Goal: Find specific page/section: Find specific page/section

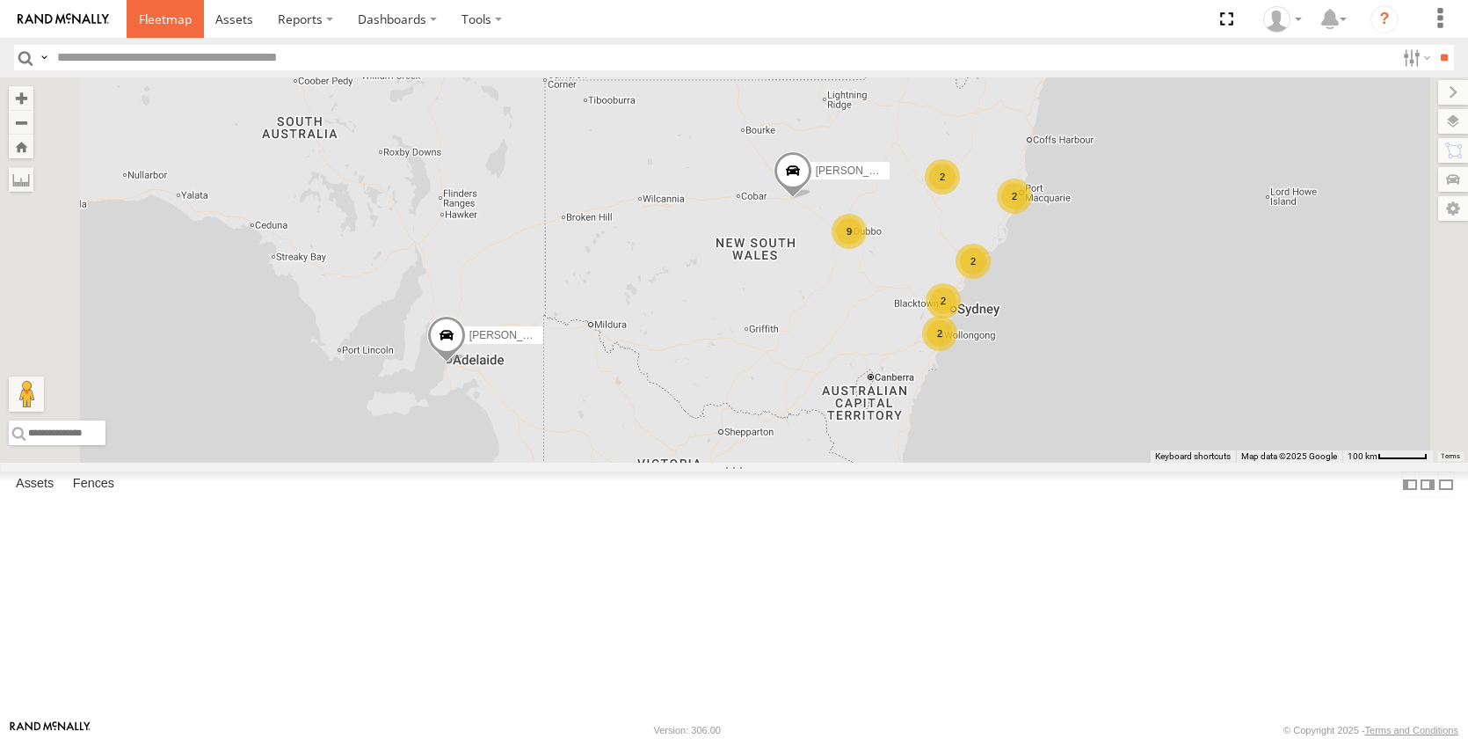
click at [164, 14] on span at bounding box center [165, 19] width 53 height 17
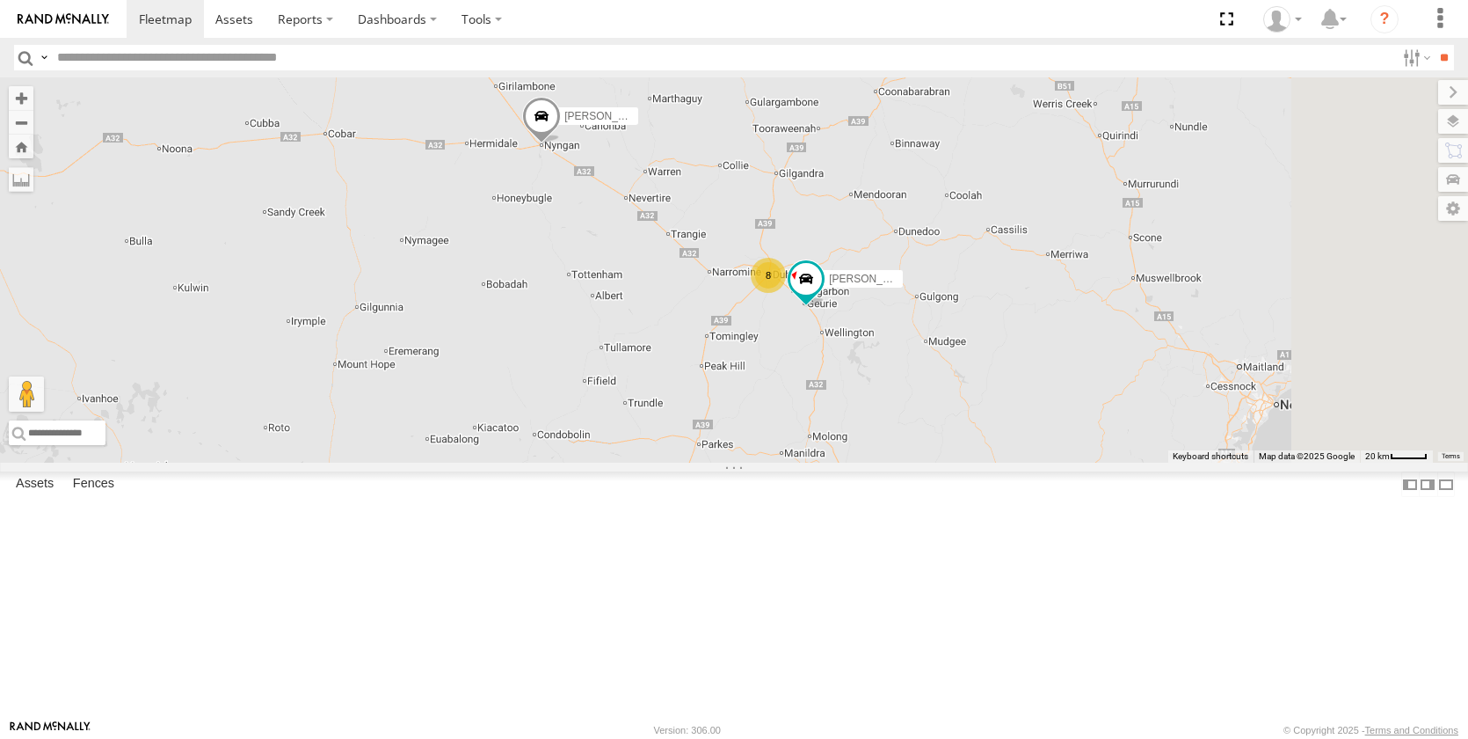
drag, startPoint x: 1013, startPoint y: 444, endPoint x: 974, endPoint y: 452, distance: 39.5
click at [974, 452] on div "Darcy Furnell - NEW ute Billy Richardson Matt Harding 8 Brandon Edwards Kyle Gr…" at bounding box center [734, 269] width 1468 height 385
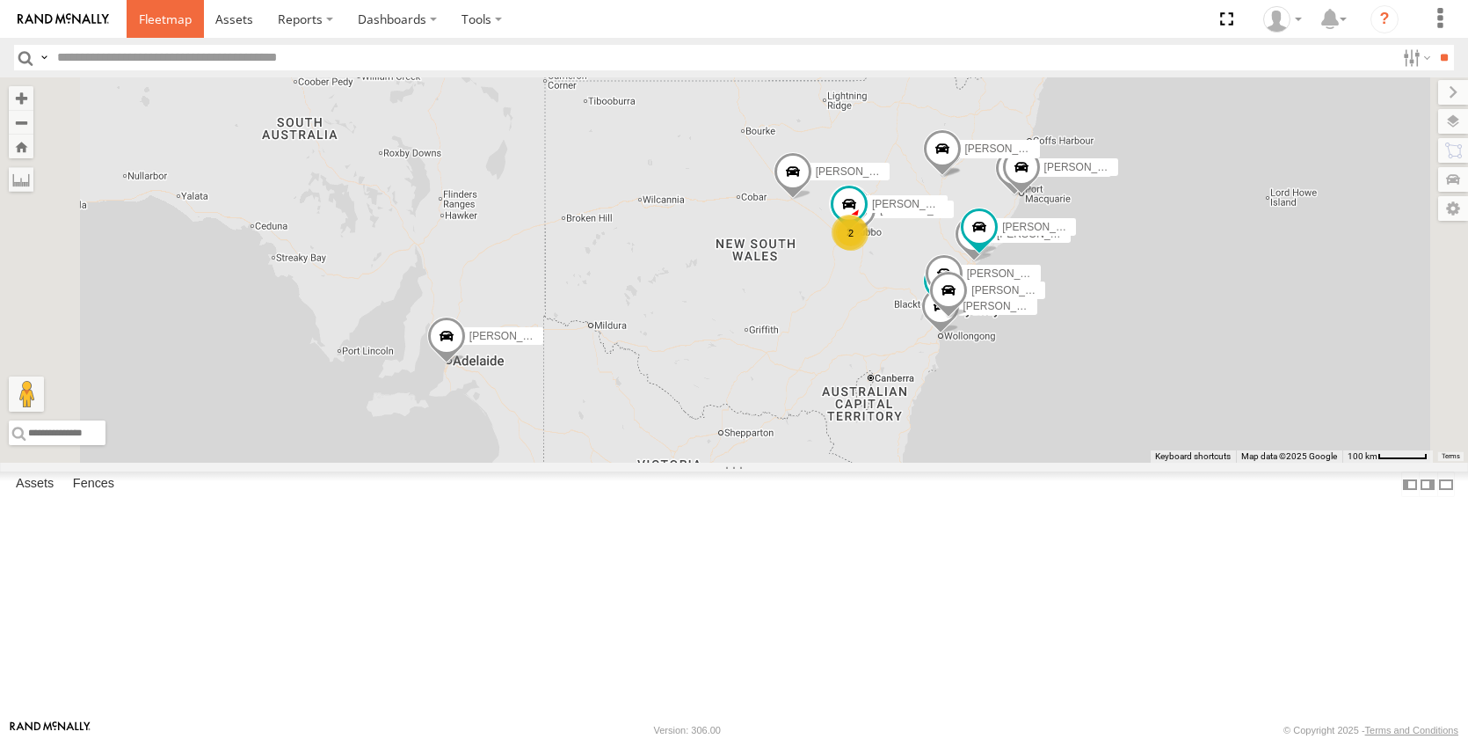
click at [163, 18] on span at bounding box center [165, 19] width 53 height 17
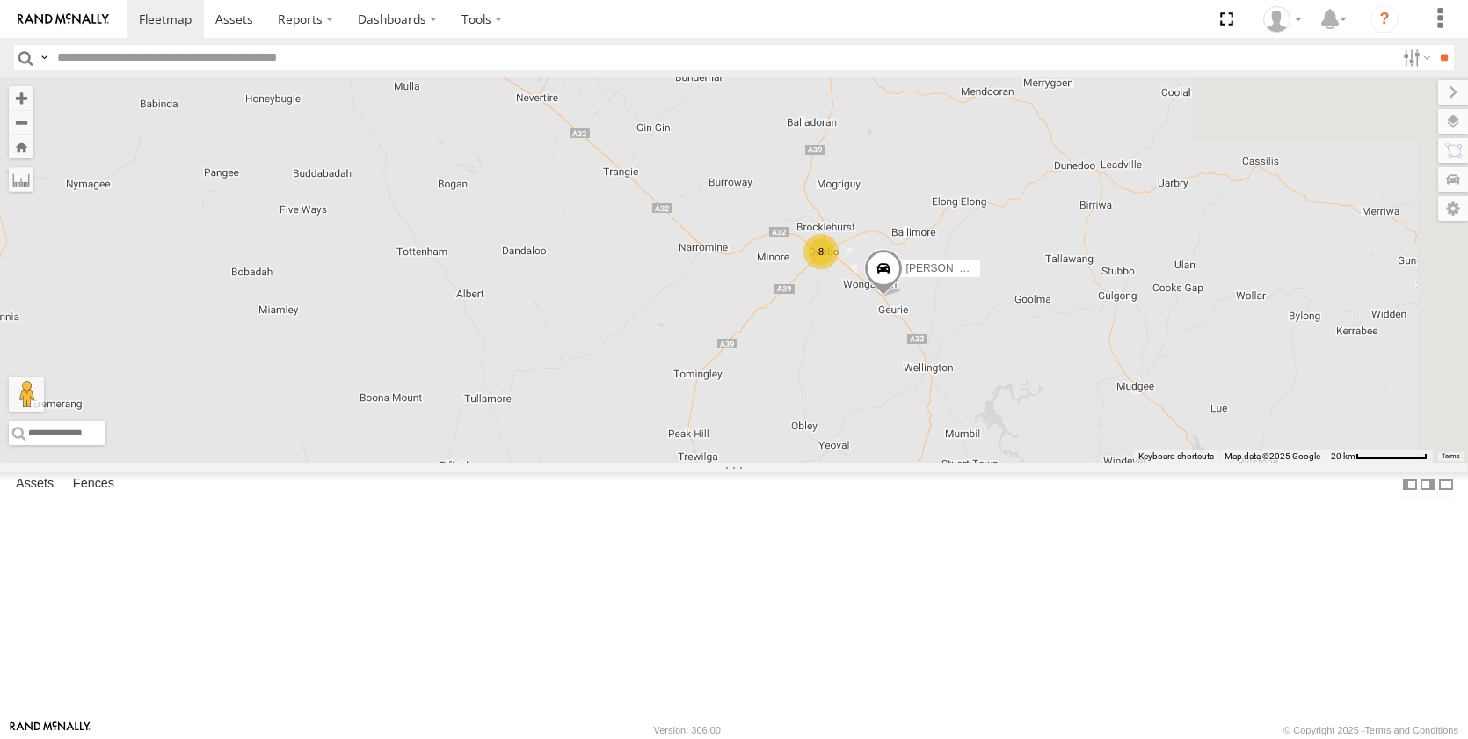
drag, startPoint x: 1128, startPoint y: 406, endPoint x: 927, endPoint y: 311, distance: 222.6
click at [927, 311] on div "[PERSON_NAME] - NEW ute [PERSON_NAME] [PERSON_NAME] 8 [PERSON_NAME]" at bounding box center [734, 269] width 1468 height 385
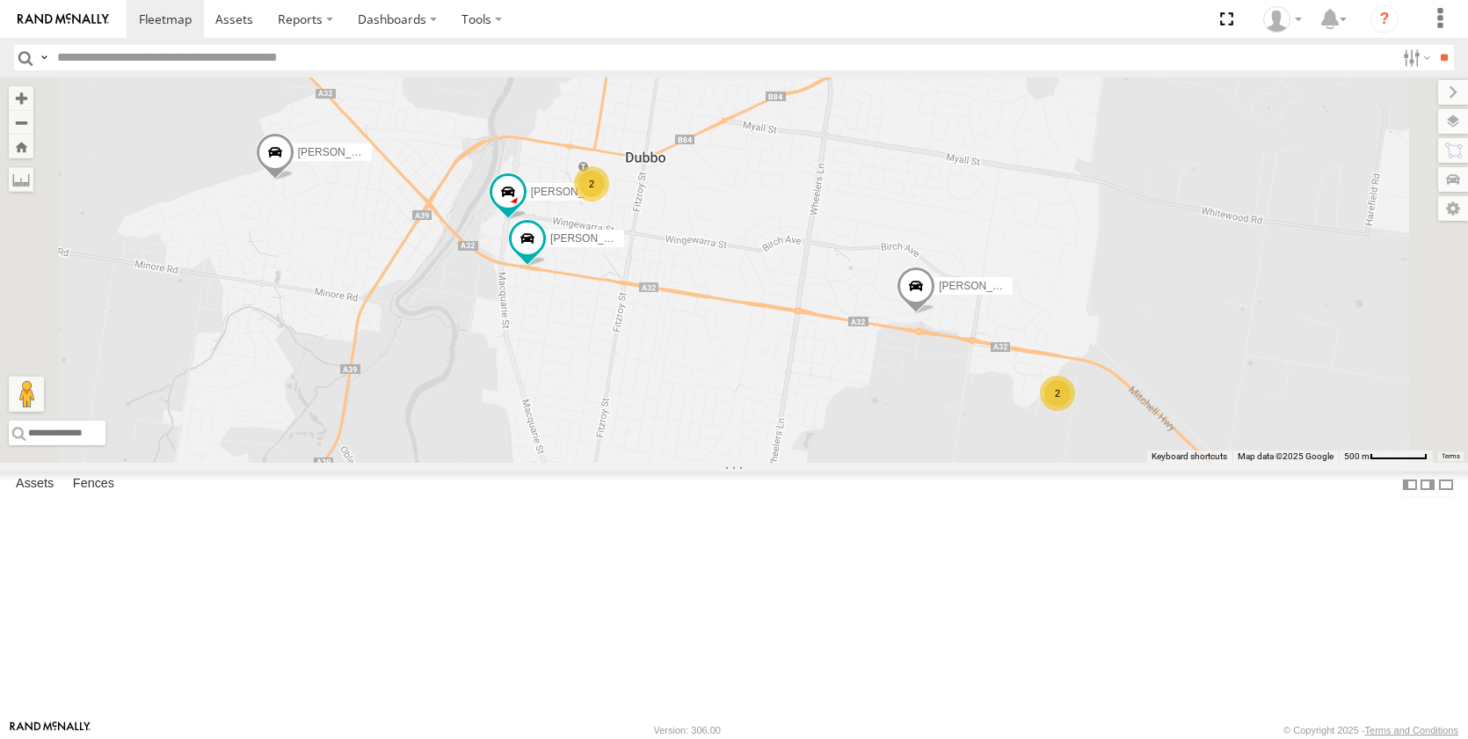
drag, startPoint x: 831, startPoint y: 406, endPoint x: 954, endPoint y: 411, distance: 123.2
click at [954, 411] on div "Darcy Furnell - NEW ute Billy Richardson Matt Harding Brandon Edwards Kye Matte…" at bounding box center [734, 269] width 1468 height 385
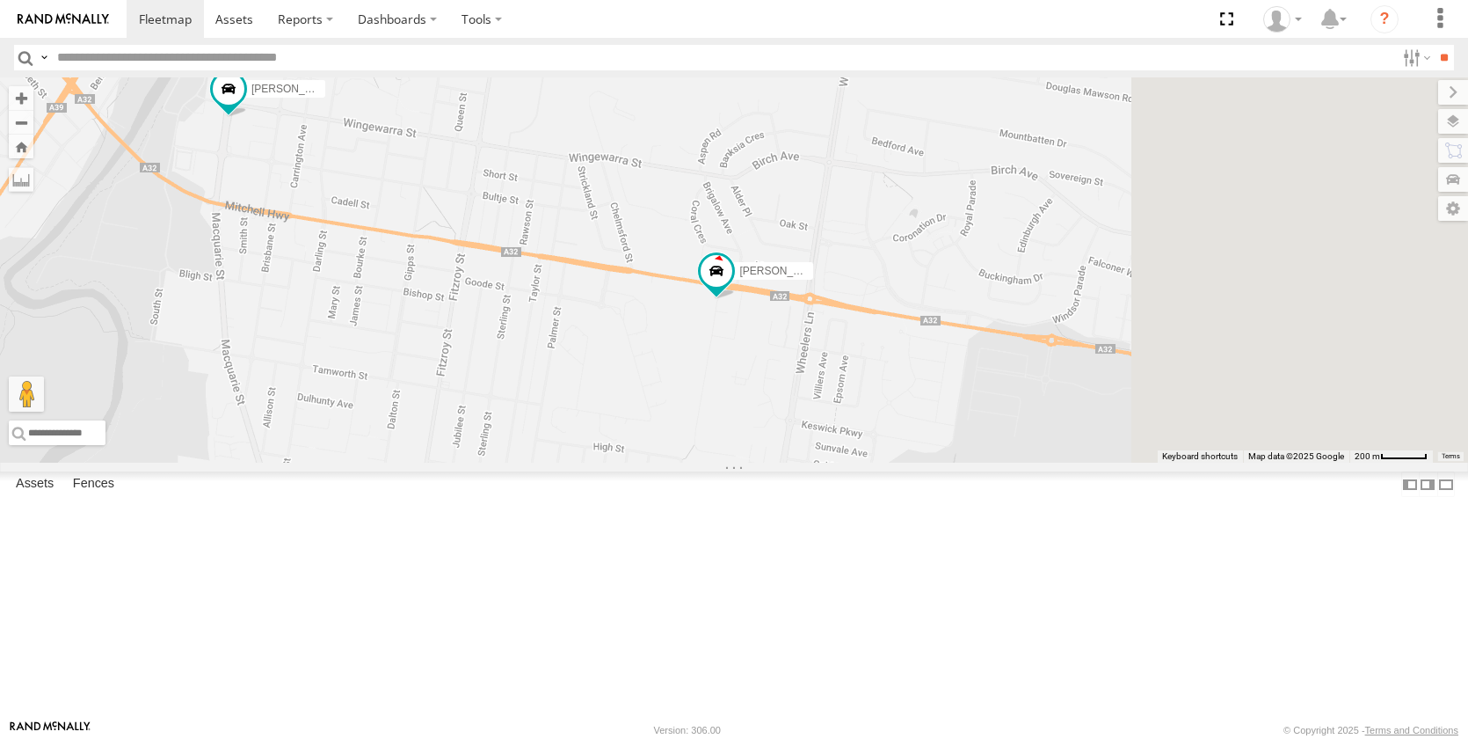
drag, startPoint x: 1027, startPoint y: 501, endPoint x: 513, endPoint y: 414, distance: 521.7
click at [521, 425] on div "Lindy Allan 2 Kane McDermott New" at bounding box center [734, 269] width 1468 height 385
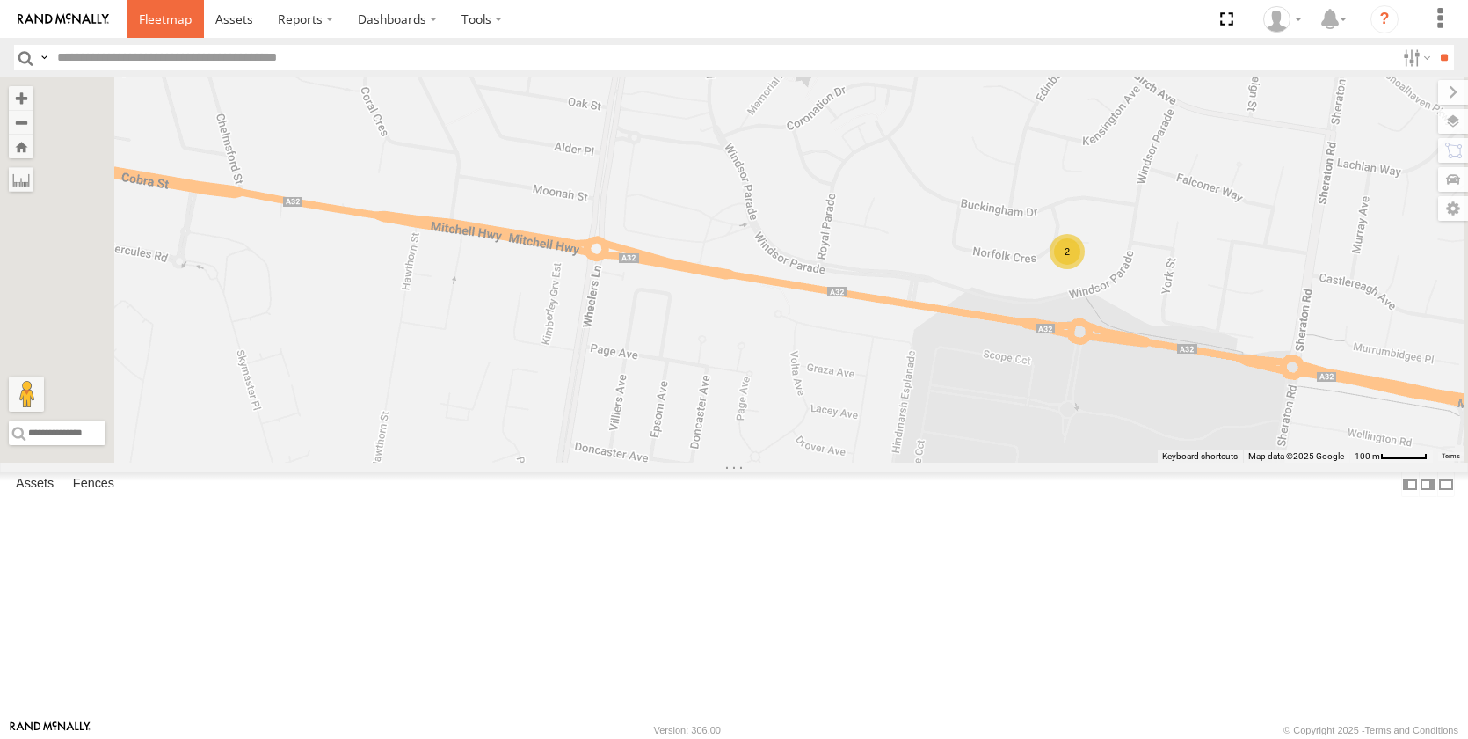
click at [169, 18] on span at bounding box center [165, 19] width 53 height 17
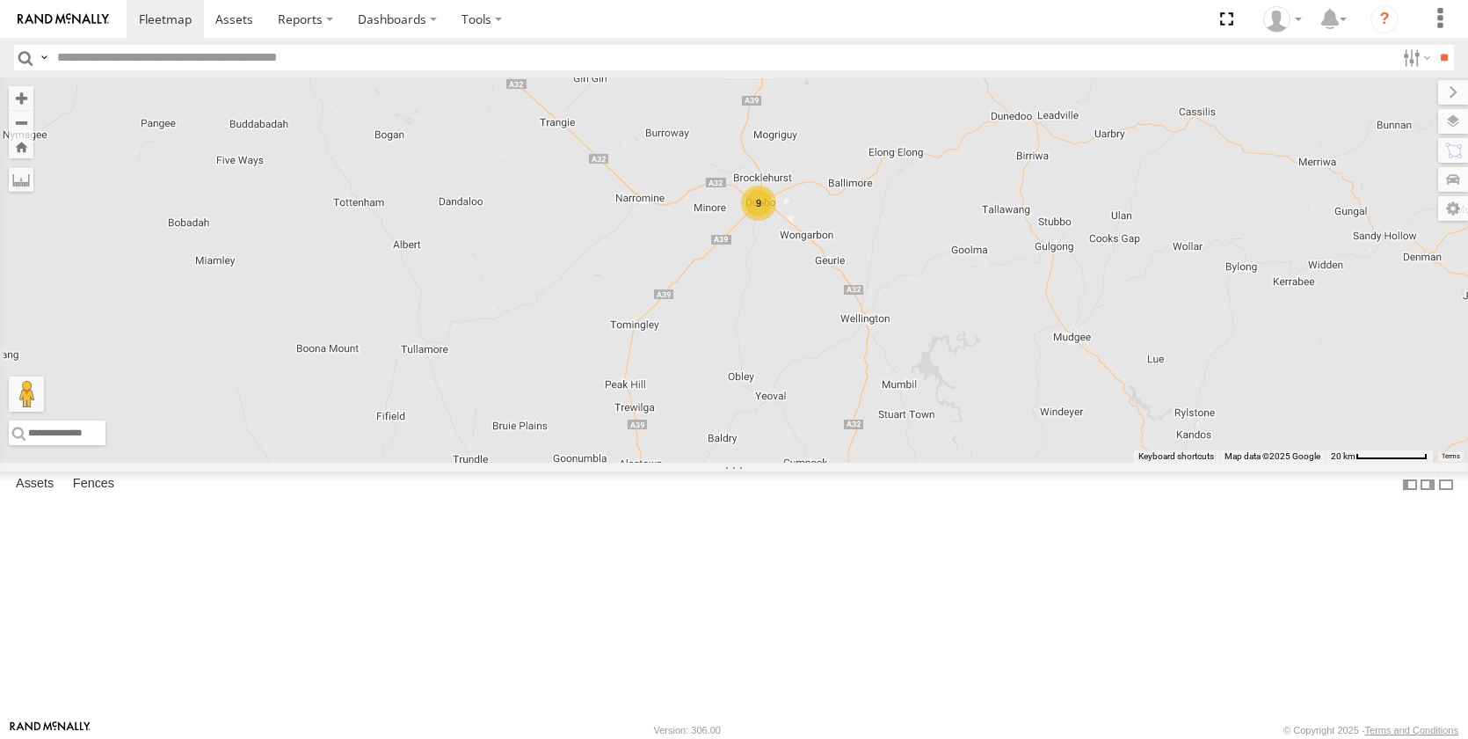
drag, startPoint x: 895, startPoint y: 376, endPoint x: 1019, endPoint y: 397, distance: 125.6
click at [1019, 397] on div "Darcy Furnell - NEW ute Matt Harding Billy Richardson 9" at bounding box center [734, 269] width 1468 height 385
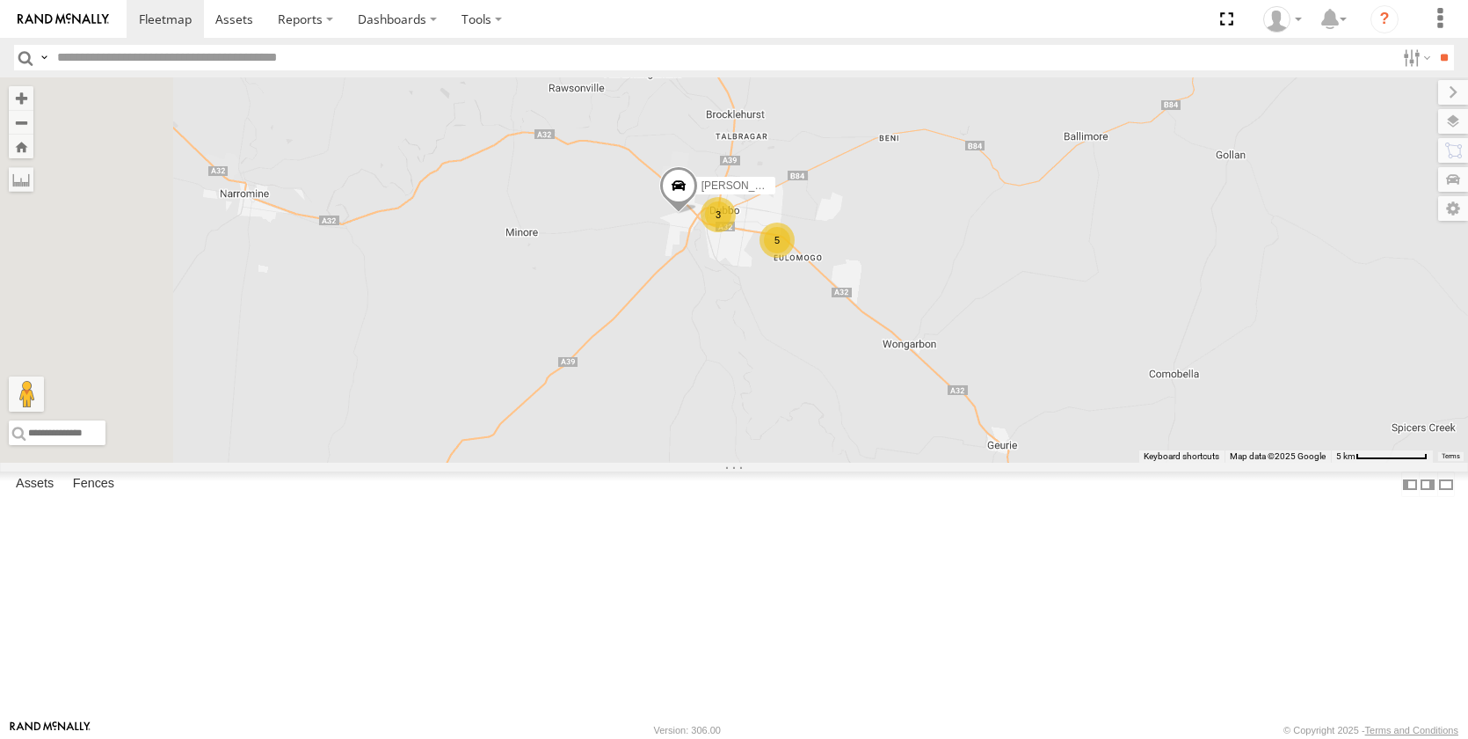
drag, startPoint x: 968, startPoint y: 356, endPoint x: 1043, endPoint y: 375, distance: 77.0
click at [1043, 375] on div "Darcy Furnell - NEW ute Matt Harding Billy Richardson 3 5 Kye Matterson" at bounding box center [734, 269] width 1468 height 385
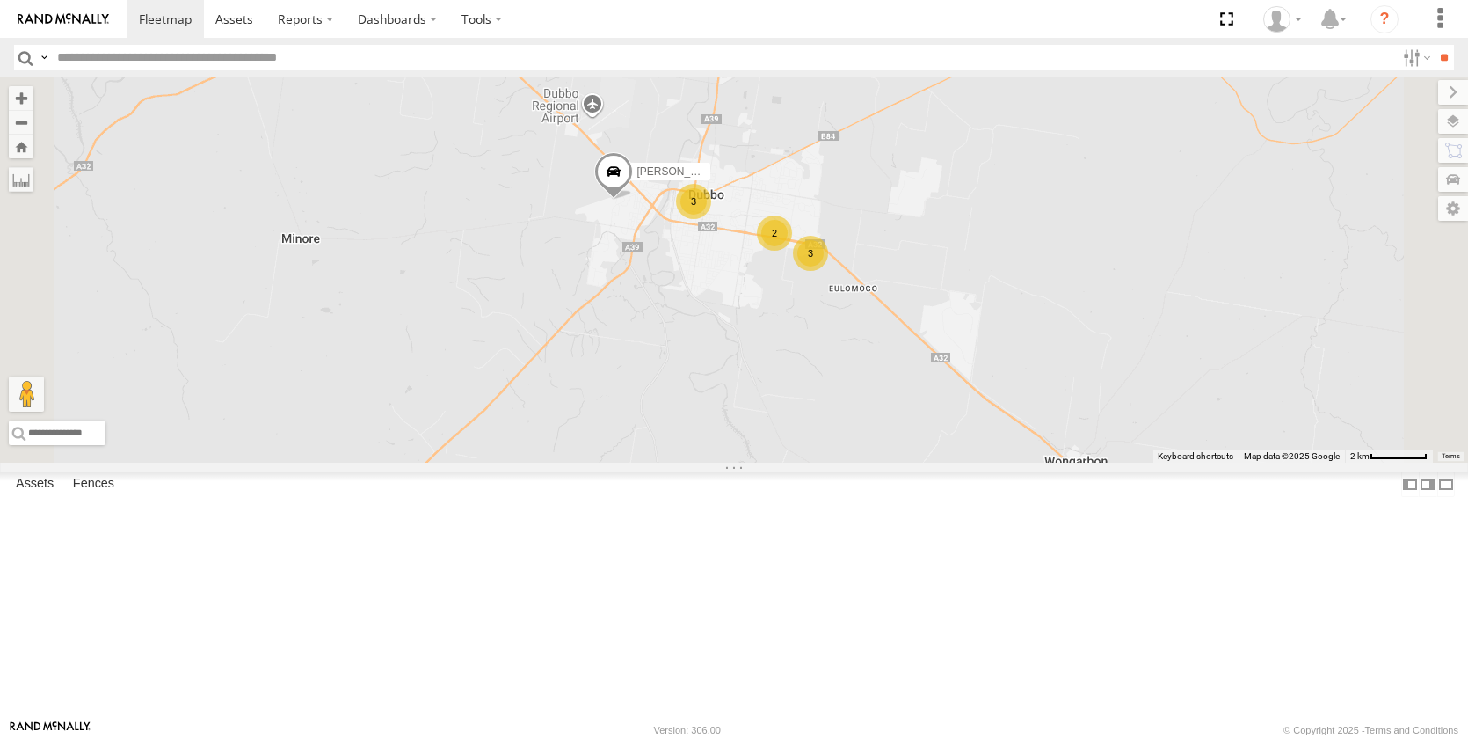
drag, startPoint x: 937, startPoint y: 324, endPoint x: 1009, endPoint y: 328, distance: 71.3
click at [1009, 328] on div "Darcy Furnell - NEW ute Matt Harding Billy Richardson Kye Matterson 3 3 2" at bounding box center [734, 269] width 1468 height 385
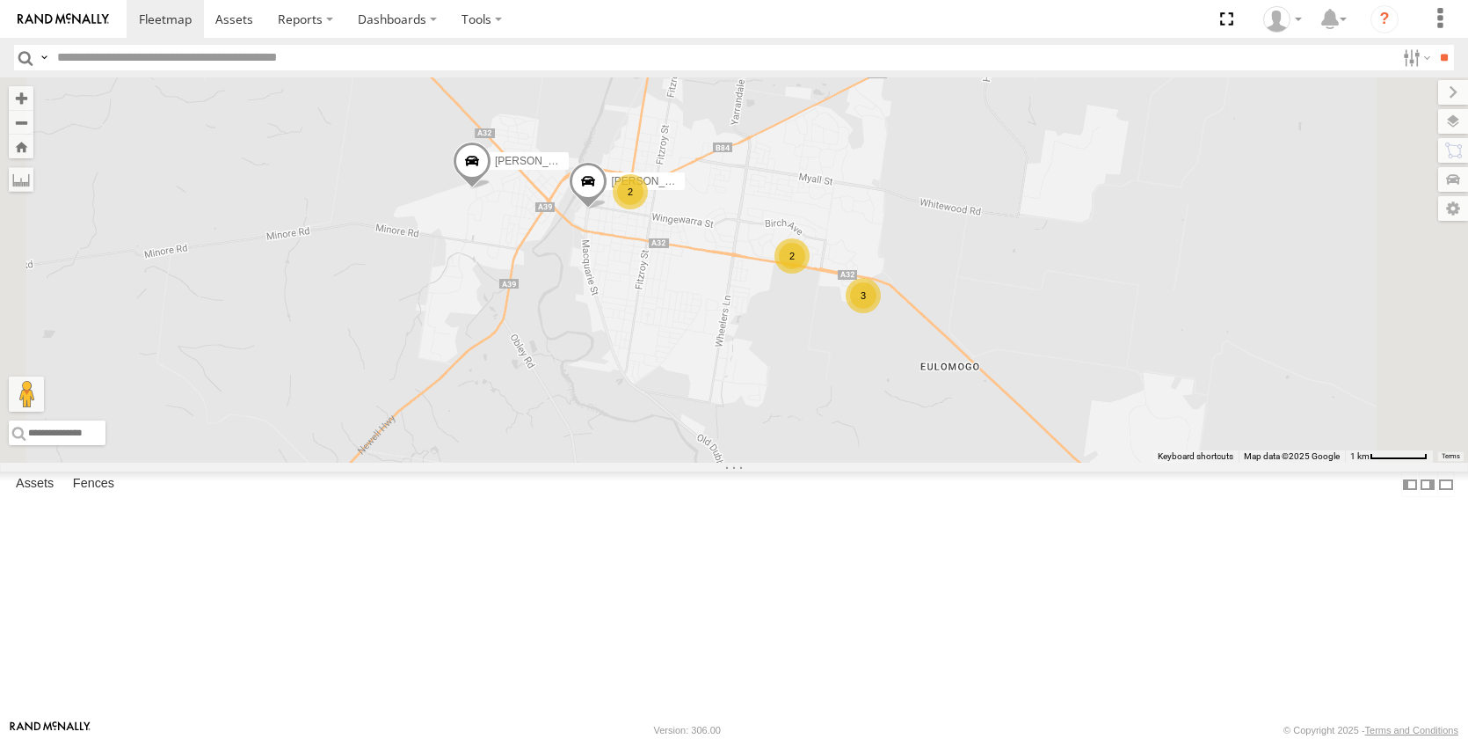
drag, startPoint x: 924, startPoint y: 316, endPoint x: 996, endPoint y: 301, distance: 73.6
click at [994, 307] on div "Darcy Furnell - NEW ute Matt Harding Billy Richardson Kye Matterson 2 3 2 Lindy…" at bounding box center [734, 269] width 1468 height 385
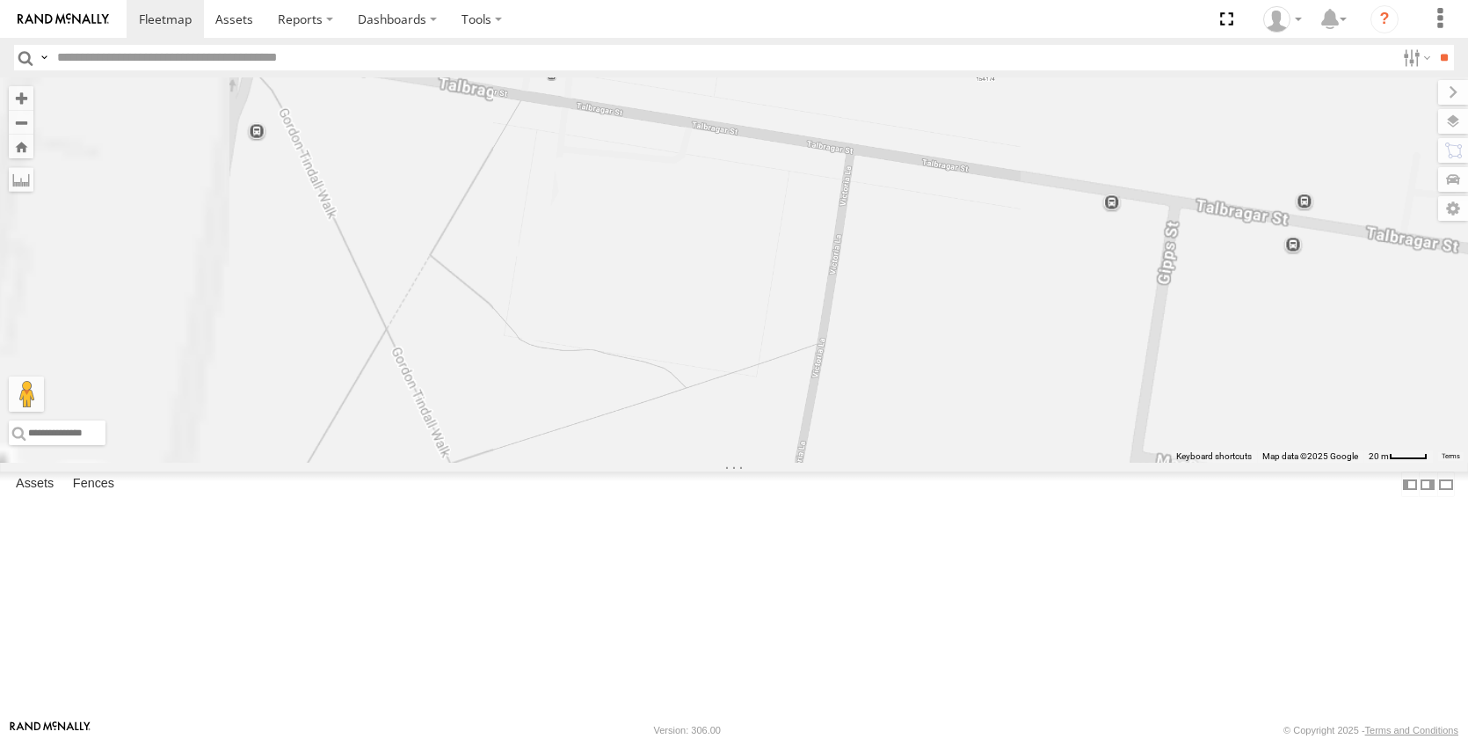
drag, startPoint x: 907, startPoint y: 346, endPoint x: 1102, endPoint y: 426, distance: 210.2
click at [1098, 424] on div "Darcy Furnell - NEW ute Matt Harding Billy Richardson Kye Matterson Lindy Allan" at bounding box center [734, 269] width 1468 height 385
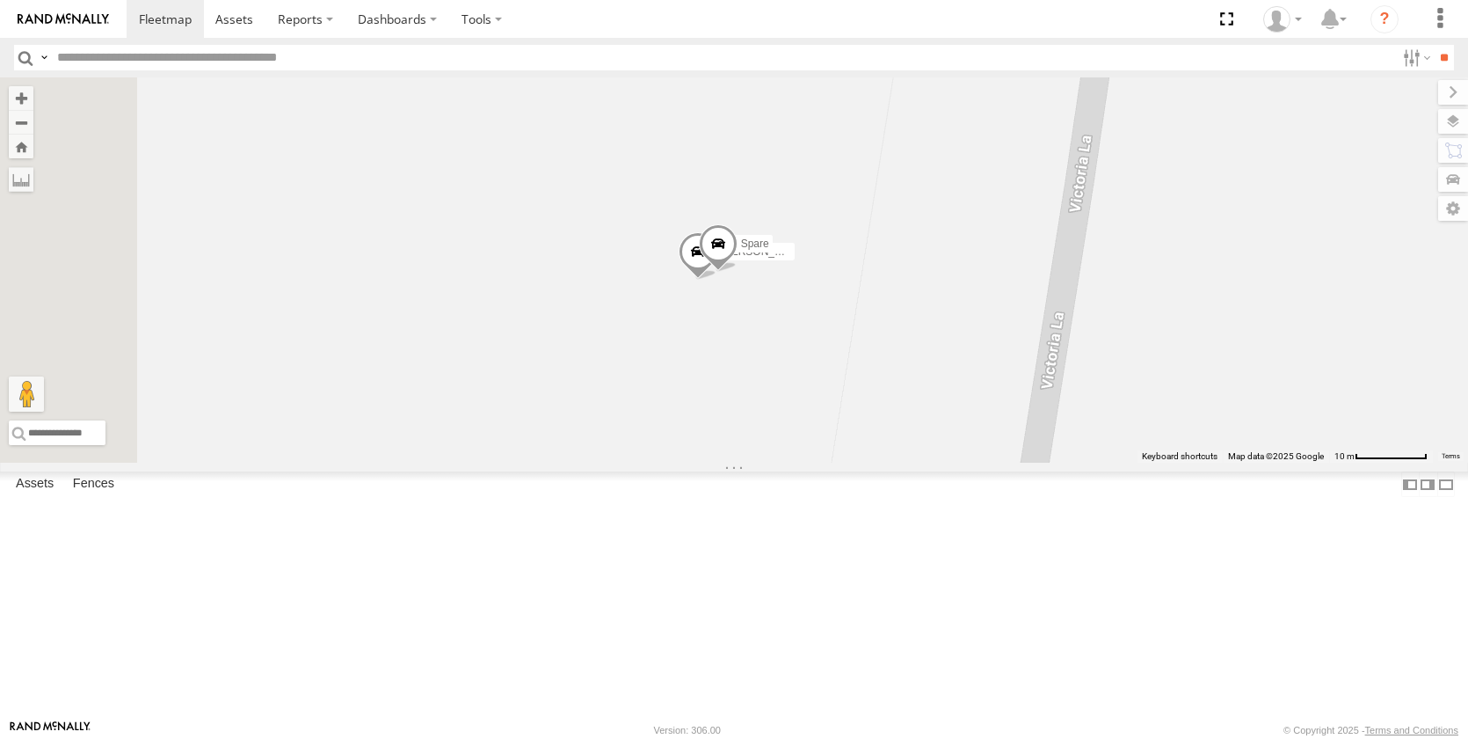
drag, startPoint x: 868, startPoint y: 515, endPoint x: 997, endPoint y: 426, distance: 156.8
click at [1010, 463] on div "Darcy Furnell - NEW ute Matt Harding Billy Richardson Kye Matterson Lindy Allan…" at bounding box center [734, 269] width 1468 height 385
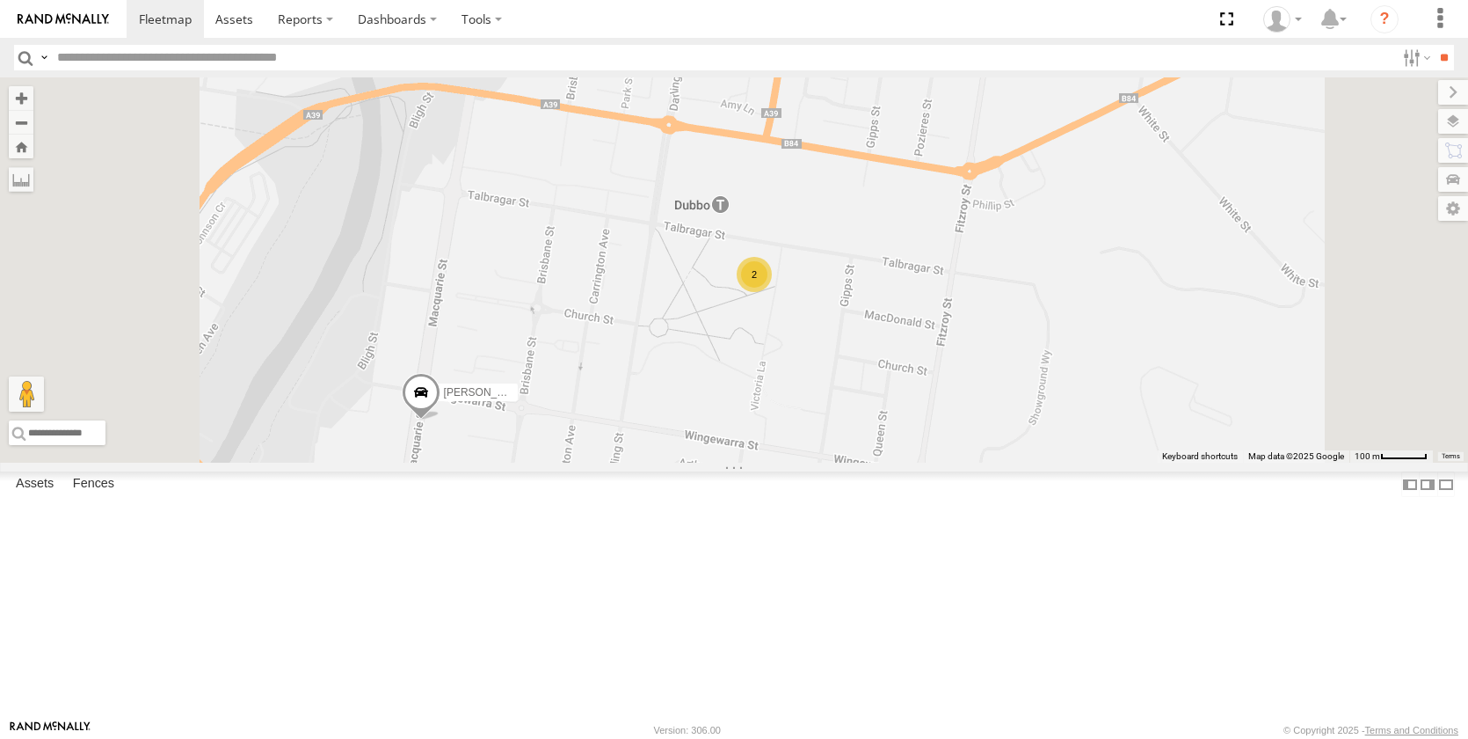
scroll to position [383, 0]
click at [0, 0] on span at bounding box center [0, 0] width 0 height 0
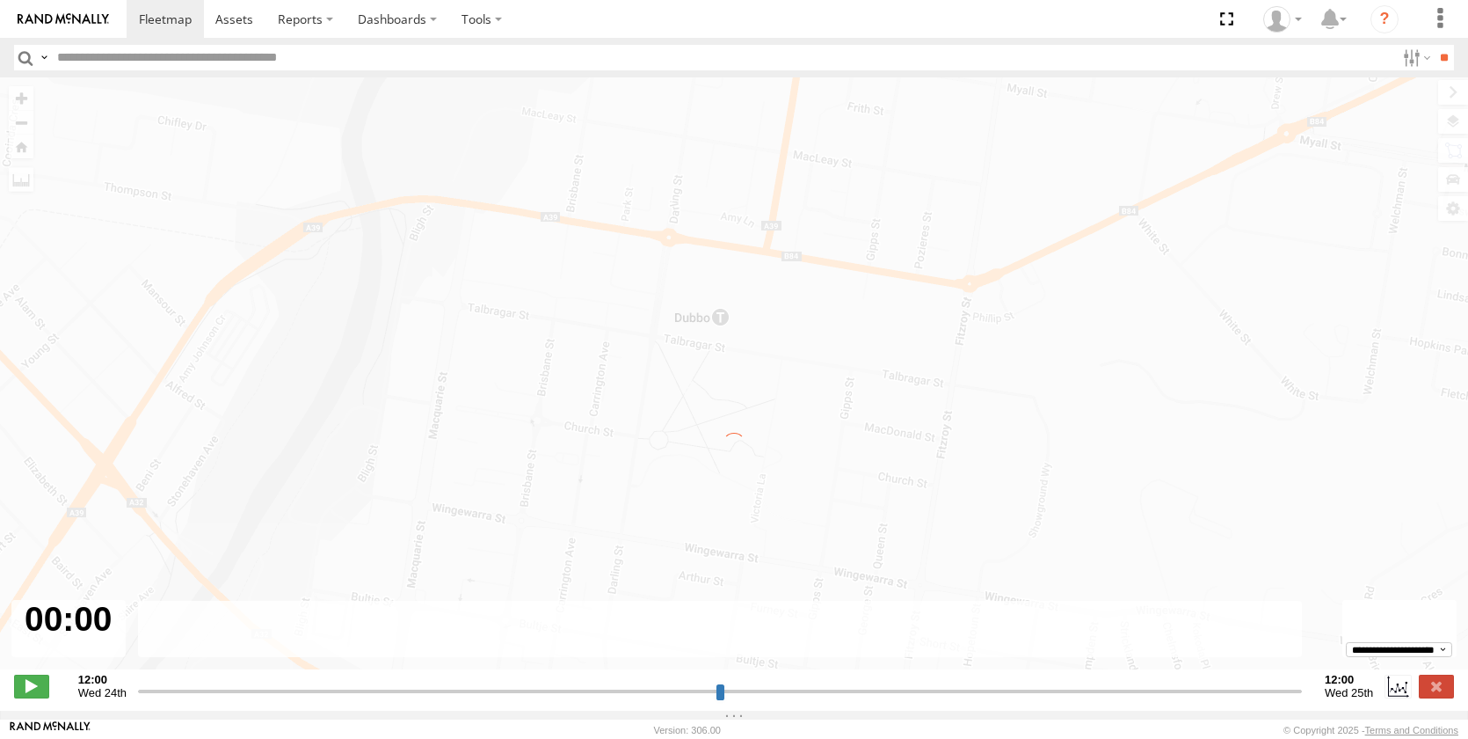
type input "**********"
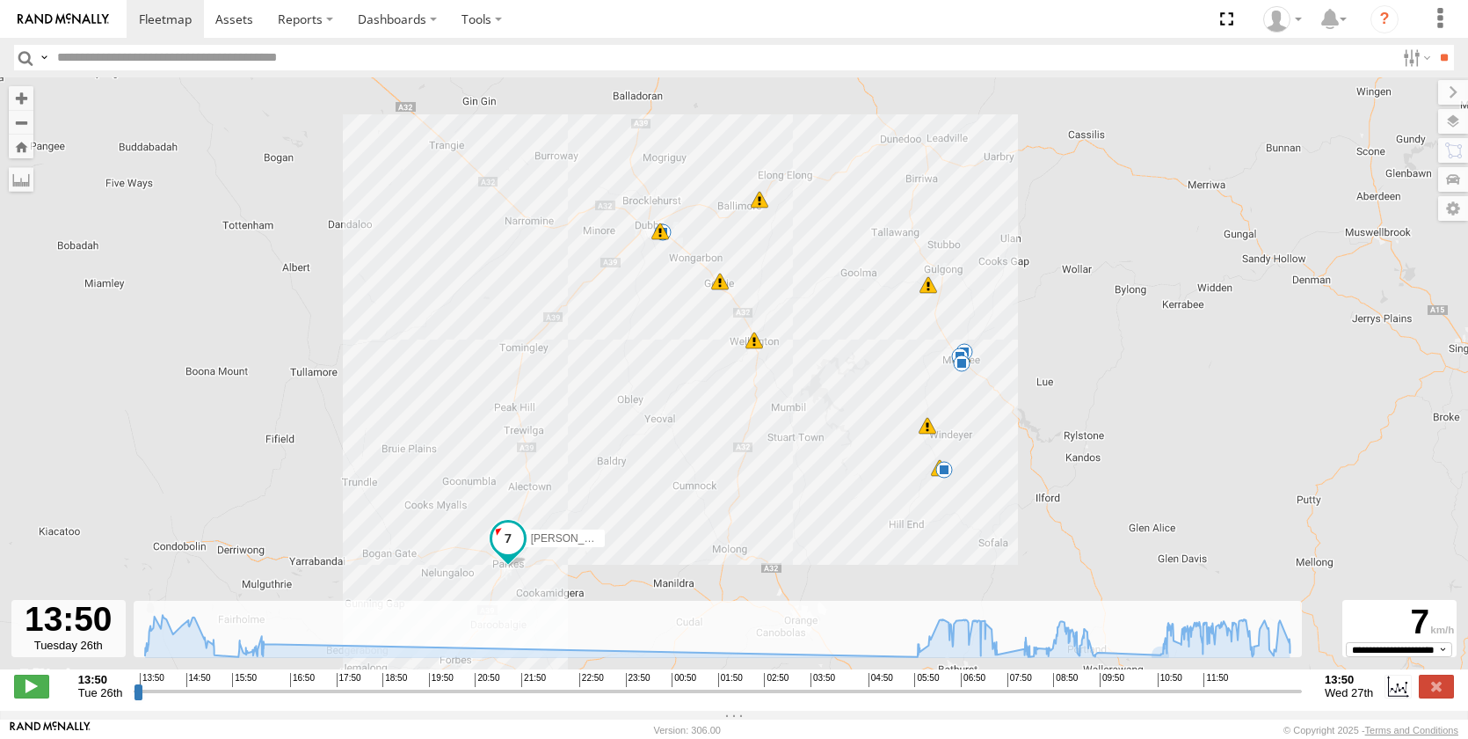
click at [1301, 343] on div "Brandon Edwards 06:40 Wed 07:45 Wed 08:25 Wed 08:36 Wed 09:47 Wed 11:11 Wed 11:…" at bounding box center [734, 382] width 1468 height 610
click at [162, 11] on span at bounding box center [165, 19] width 53 height 17
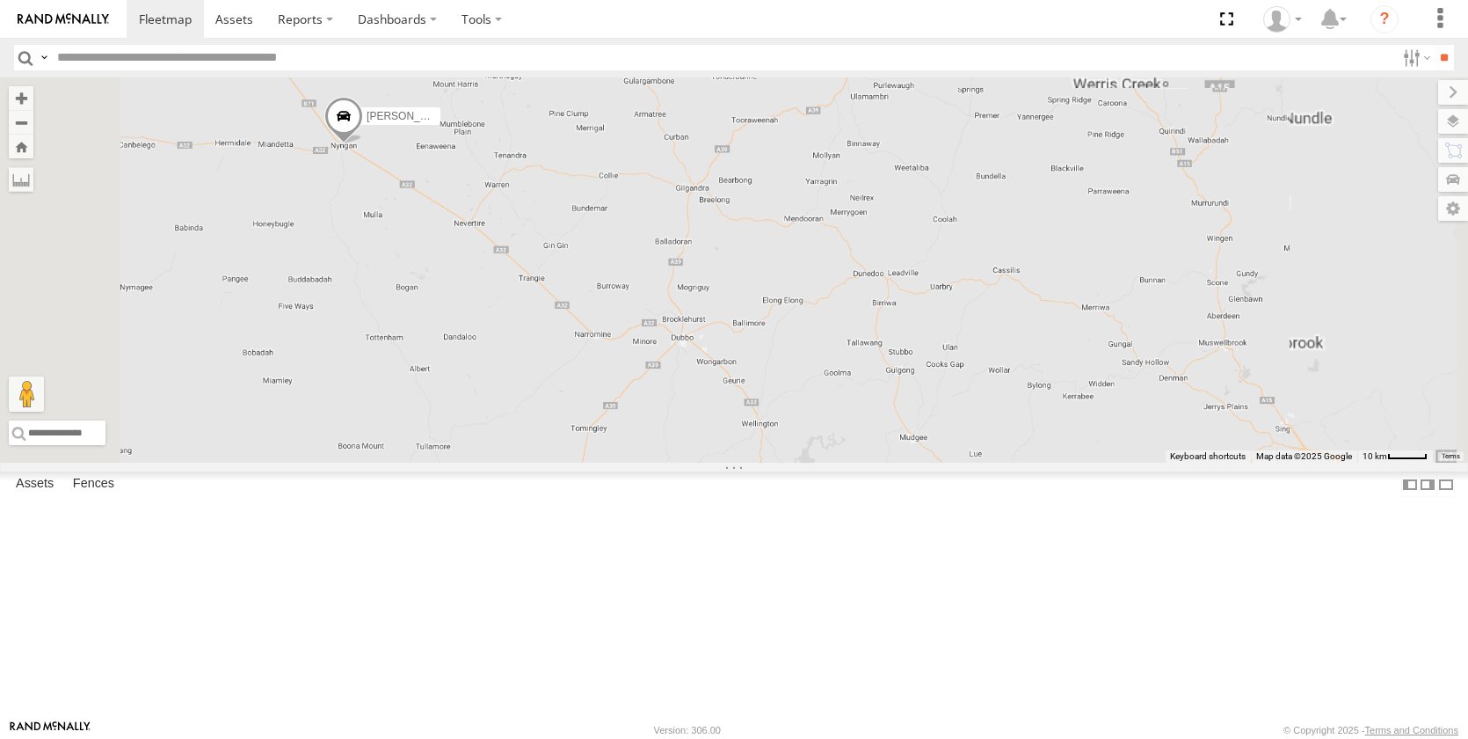
drag, startPoint x: 1003, startPoint y: 308, endPoint x: 926, endPoint y: 584, distance: 286.7
click at [922, 463] on div "Darcy Furnell - NEW ute Matt Harding Billy Richardson" at bounding box center [734, 269] width 1468 height 385
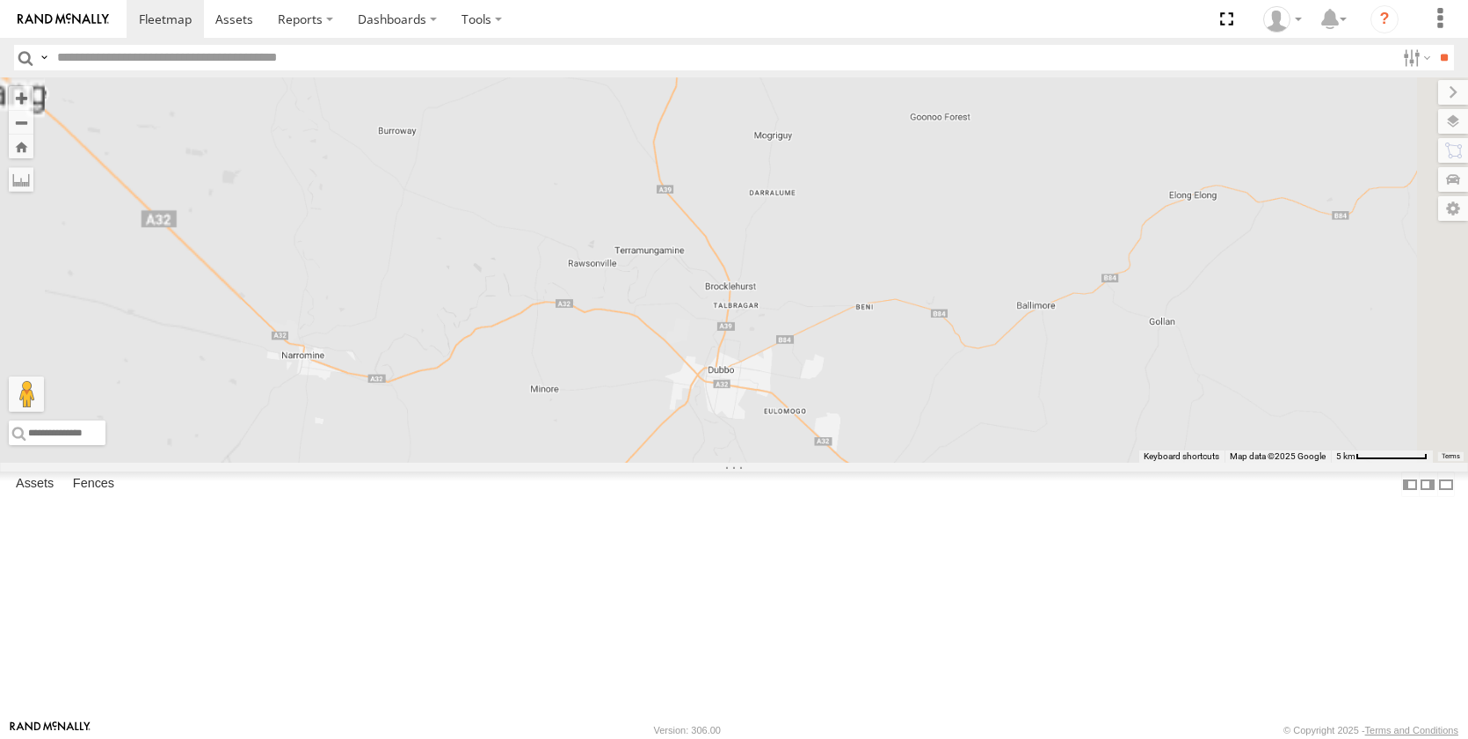
drag, startPoint x: 827, startPoint y: 553, endPoint x: 926, endPoint y: 572, distance: 101.2
click at [926, 463] on div "Darcy Furnell - NEW ute Matt Harding Billy Richardson" at bounding box center [734, 269] width 1468 height 385
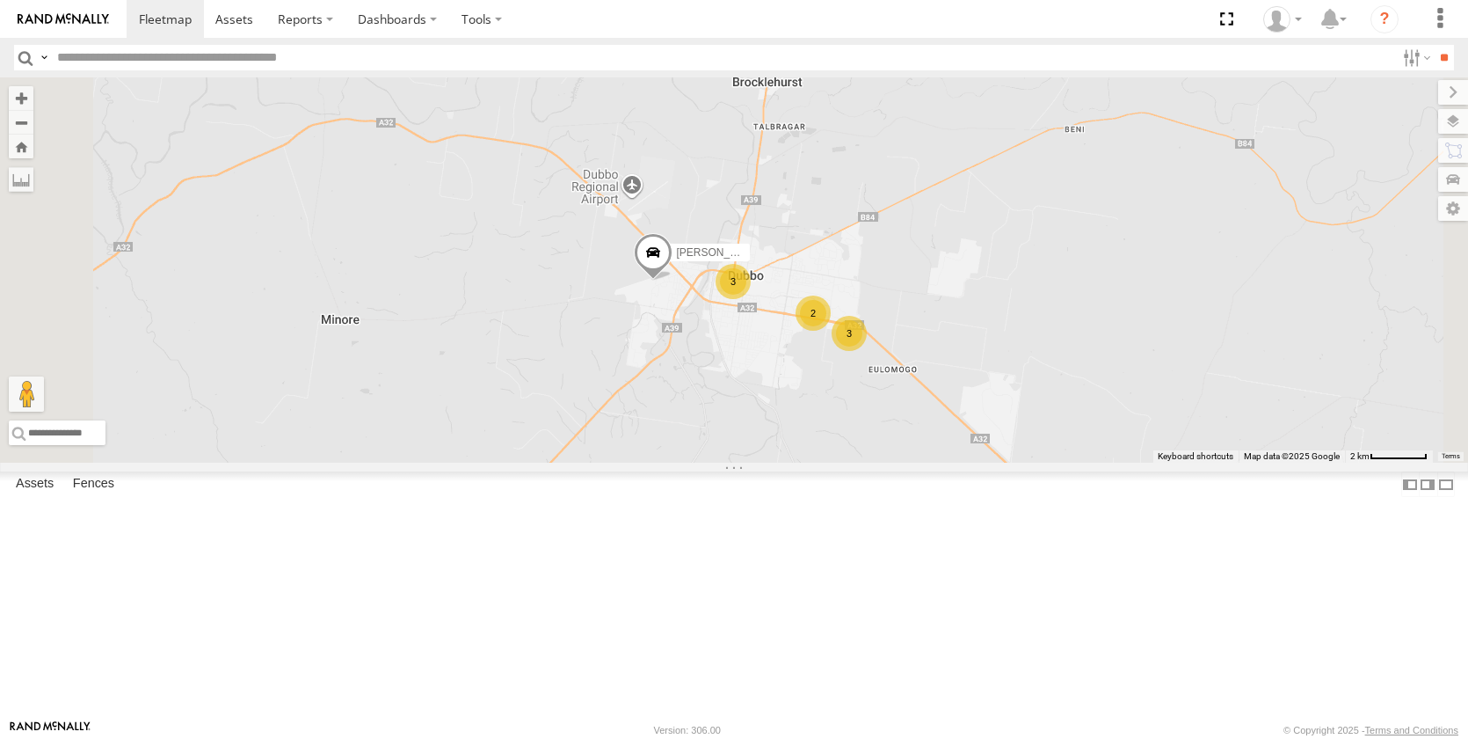
drag, startPoint x: 935, startPoint y: 632, endPoint x: 958, endPoint y: 503, distance: 131.3
click at [958, 463] on div "Darcy Furnell - NEW ute Matt Harding Billy Richardson Kye Matterson 3 3 2" at bounding box center [734, 269] width 1468 height 385
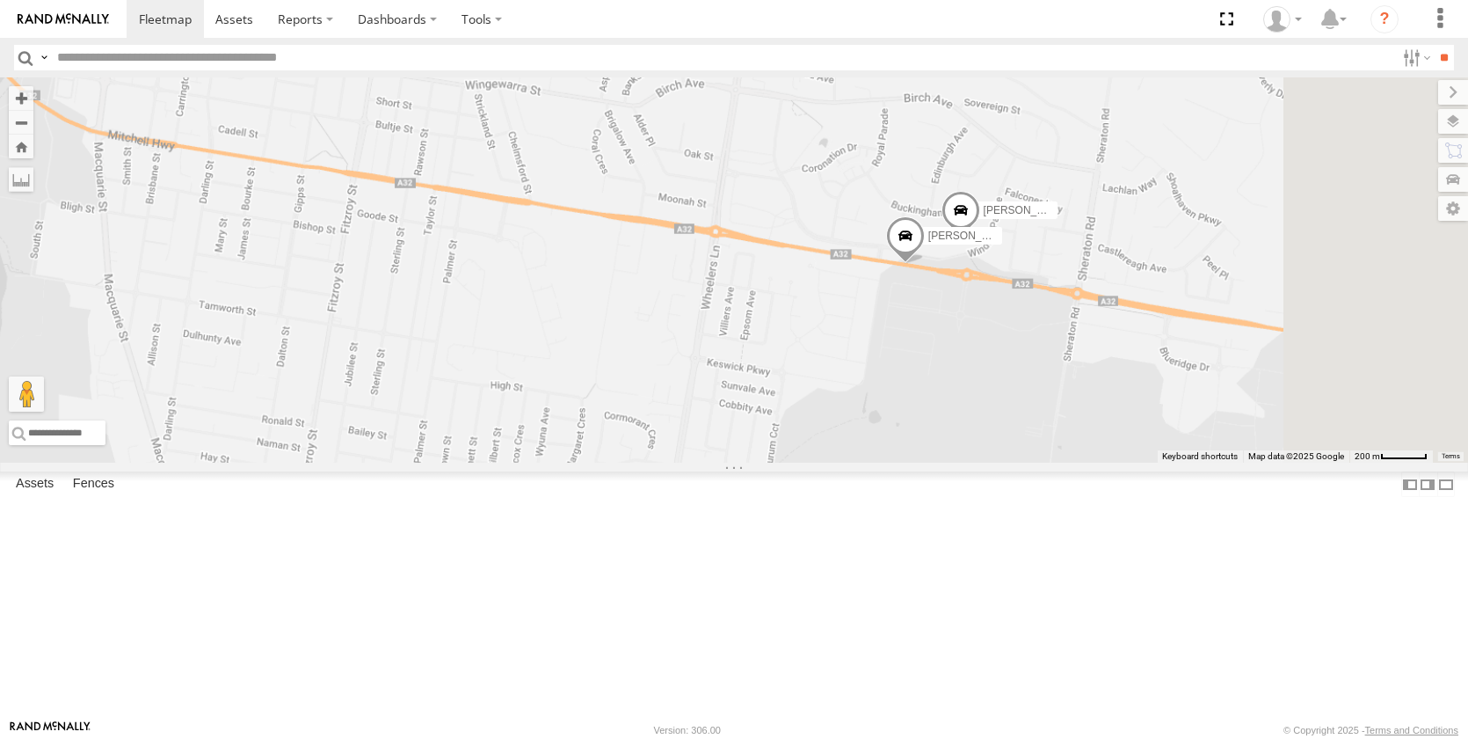
drag, startPoint x: 1051, startPoint y: 444, endPoint x: 844, endPoint y: 449, distance: 206.7
click at [844, 449] on div "Kye Matterson Lindy Allan Kane McDermott New Harrison Maybury" at bounding box center [734, 269] width 1468 height 385
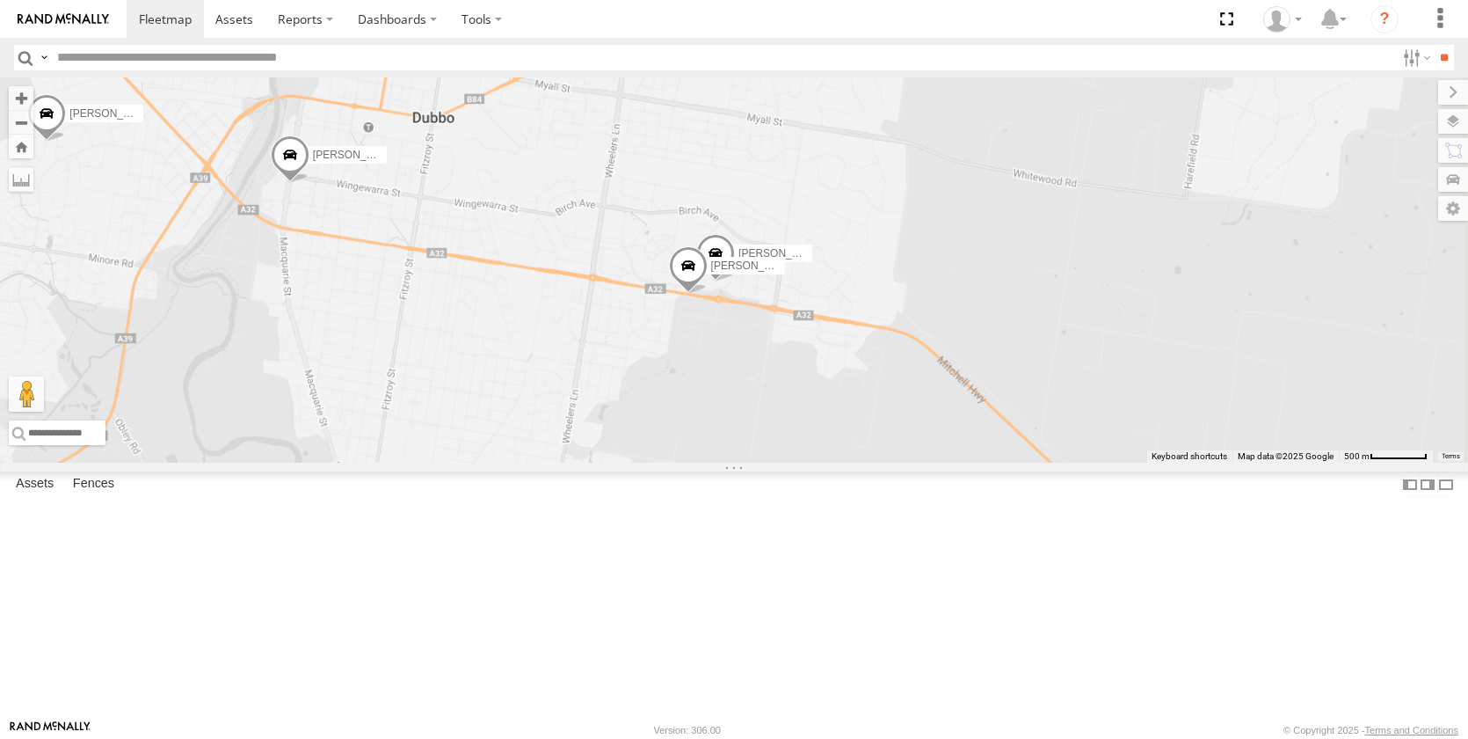
drag, startPoint x: 1111, startPoint y: 467, endPoint x: 990, endPoint y: 493, distance: 123.3
click at [990, 463] on div "Kye Matterson Lindy Allan Kane McDermott New Harrison Maybury" at bounding box center [734, 269] width 1468 height 385
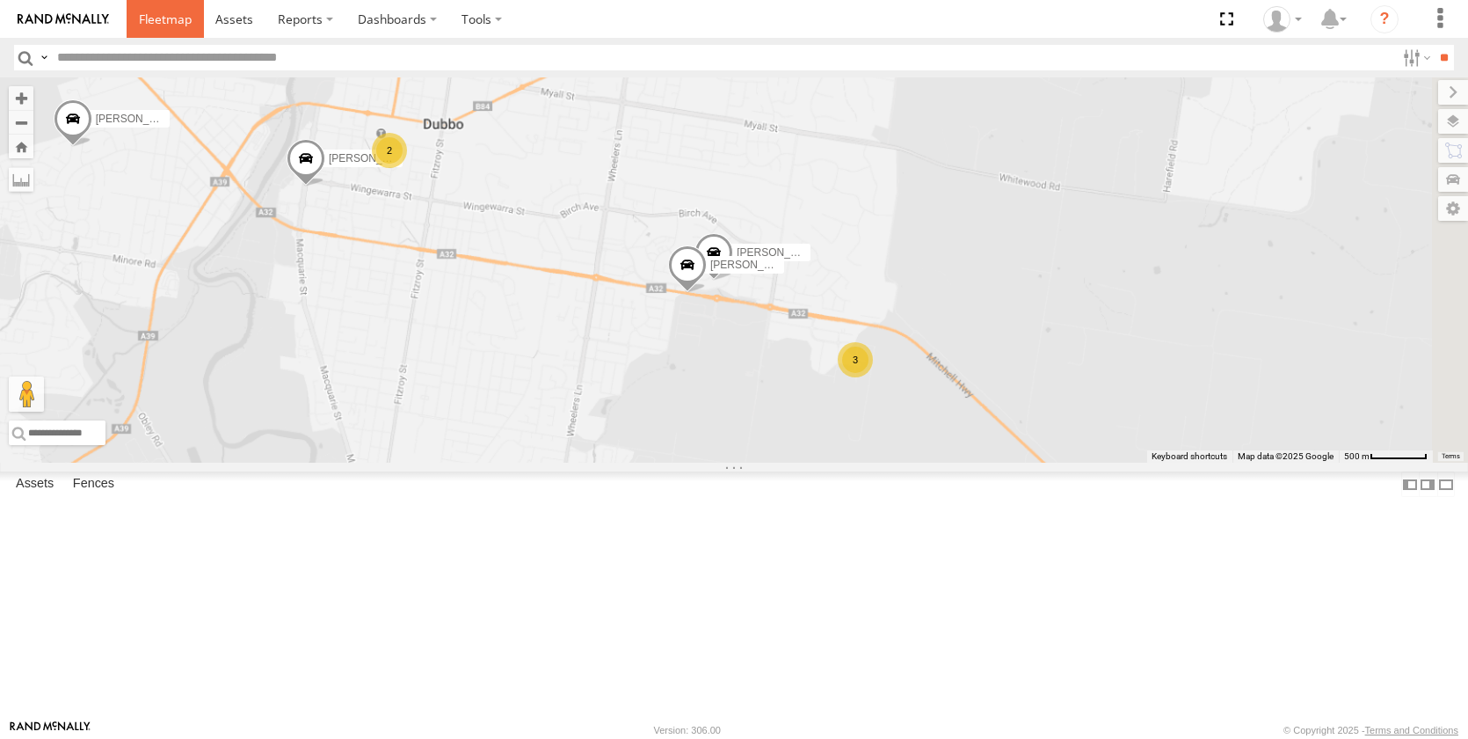
click at [169, 14] on span at bounding box center [165, 19] width 53 height 17
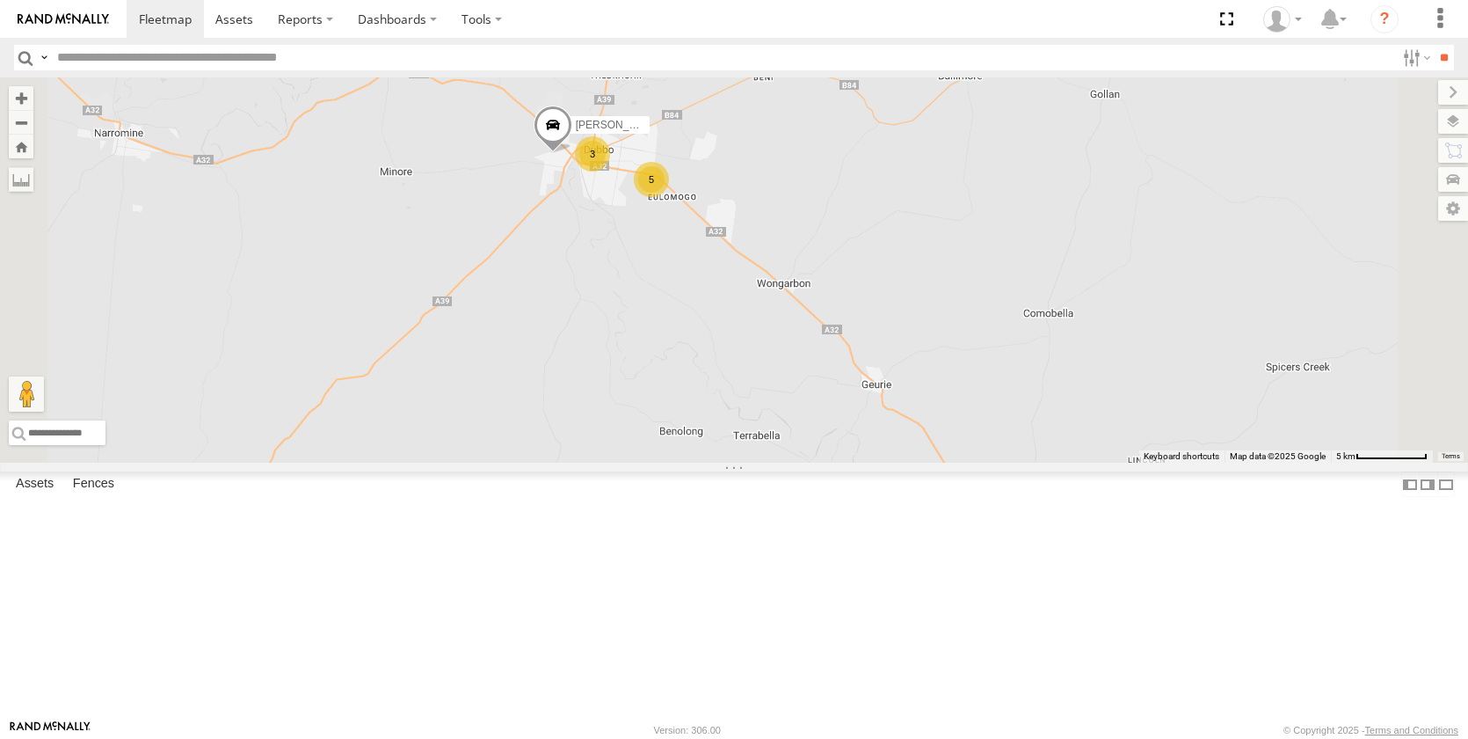
drag, startPoint x: 978, startPoint y: 448, endPoint x: 1002, endPoint y: 572, distance: 126.2
click at [1019, 463] on div "[PERSON_NAME] - NEW ute [PERSON_NAME] [PERSON_NAME] 3 5 [PERSON_NAME]" at bounding box center [734, 269] width 1468 height 385
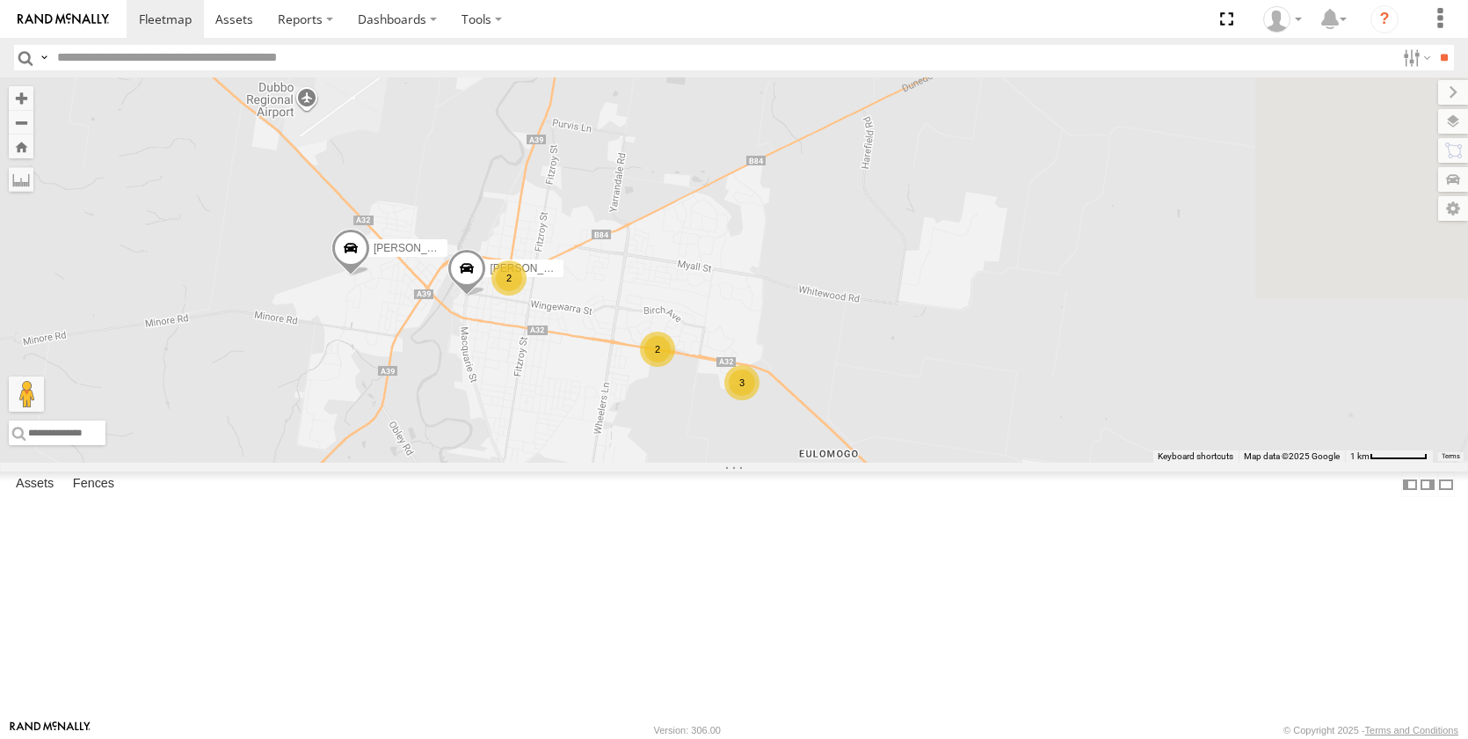
drag, startPoint x: 987, startPoint y: 651, endPoint x: 838, endPoint y: 523, distance: 195.8
click at [838, 463] on div "[PERSON_NAME] - NEW ute [PERSON_NAME] [PERSON_NAME] [PERSON_NAME] 2 3 2 [PERSON…" at bounding box center [734, 269] width 1468 height 385
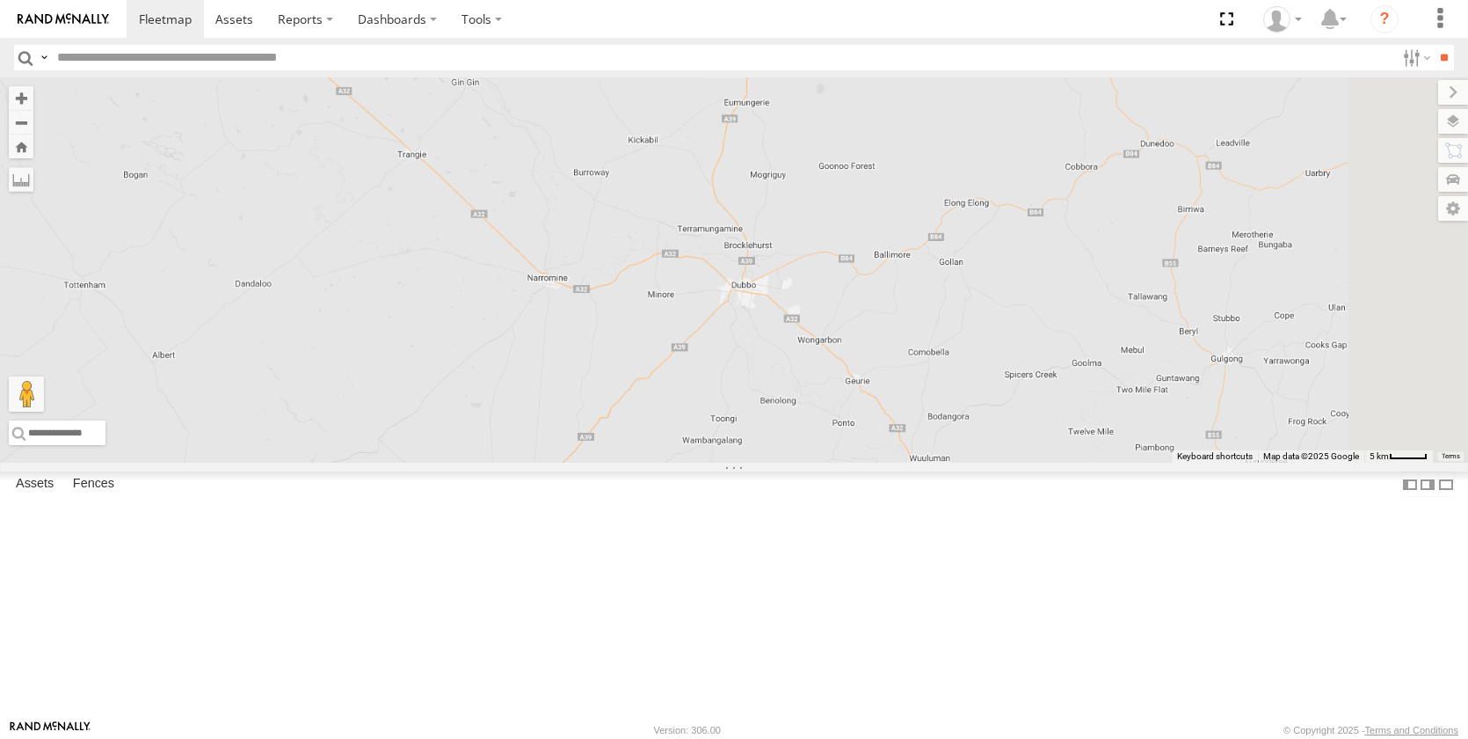
drag, startPoint x: 1123, startPoint y: 368, endPoint x: 755, endPoint y: 612, distance: 440.9
click at [755, 463] on div "[PERSON_NAME] - NEW ute [PERSON_NAME] [PERSON_NAME] [PERSON_NAME]" at bounding box center [734, 269] width 1468 height 385
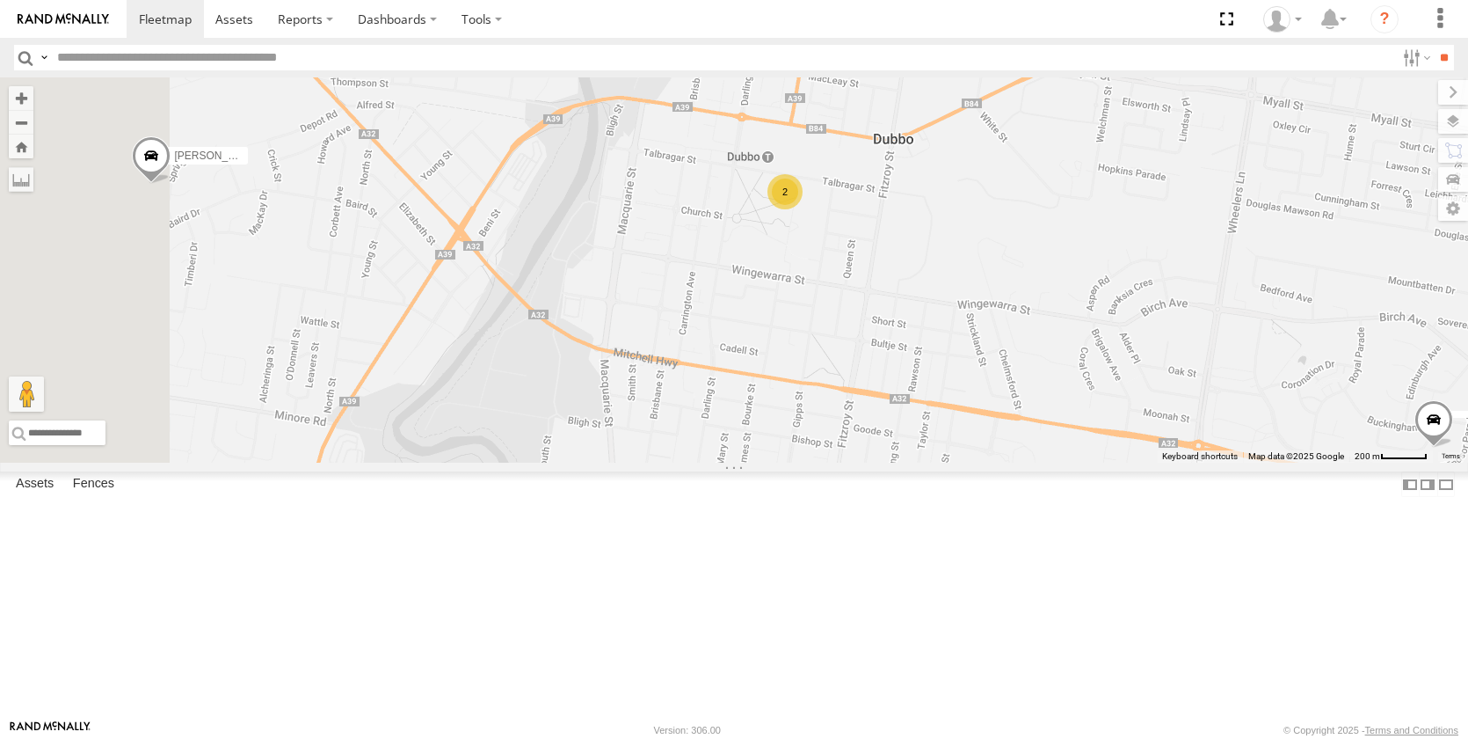
drag, startPoint x: 891, startPoint y: 349, endPoint x: 1084, endPoint y: 506, distance: 249.4
click at [1080, 463] on div "[PERSON_NAME] - NEW ute [PERSON_NAME] [PERSON_NAME] [PERSON_NAME] [PERSON_NAME]…" at bounding box center [734, 269] width 1468 height 385
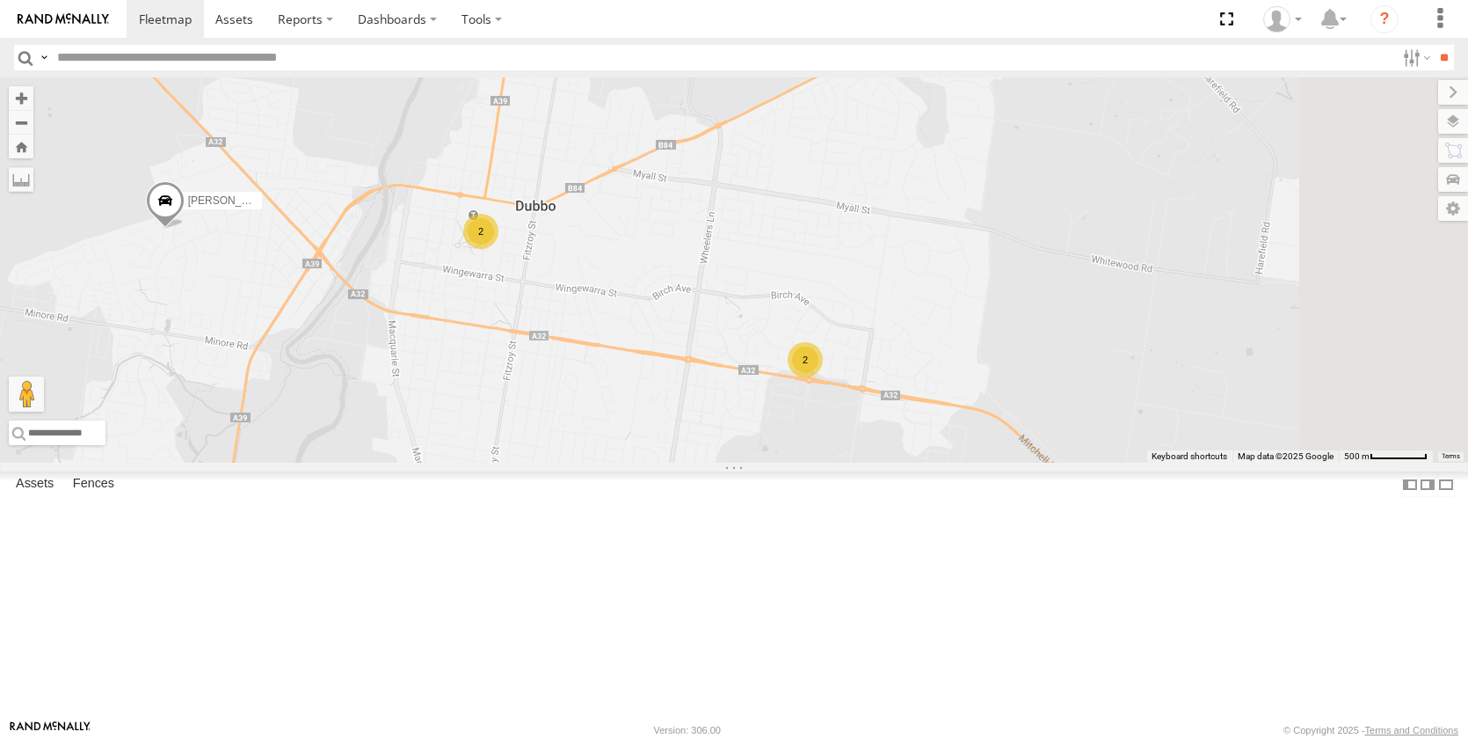
drag, startPoint x: 1143, startPoint y: 504, endPoint x: 792, endPoint y: 446, distance: 355.6
click at [792, 446] on div "[PERSON_NAME] - NEW ute [PERSON_NAME] [PERSON_NAME] [PERSON_NAME] [PERSON_NAME]…" at bounding box center [734, 269] width 1468 height 385
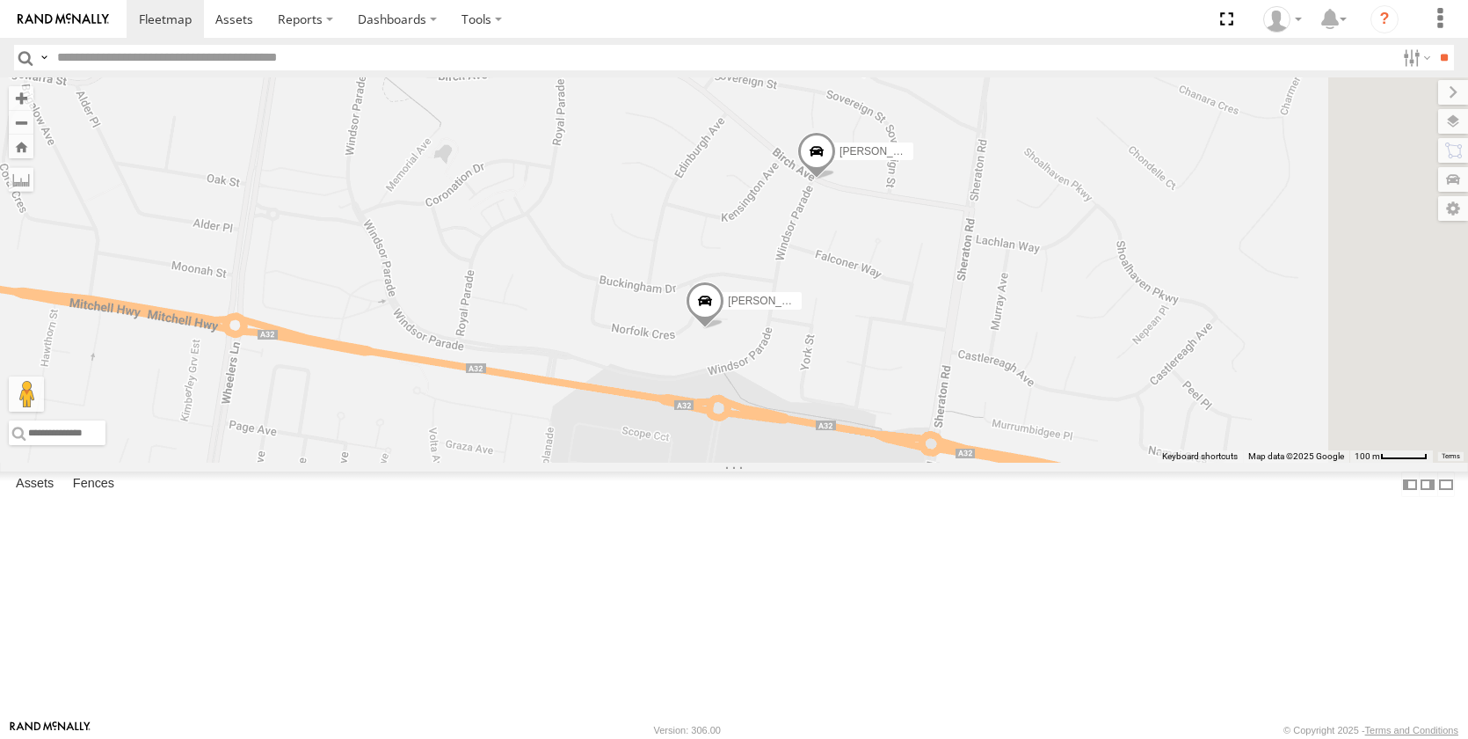
drag, startPoint x: 1003, startPoint y: 480, endPoint x: 898, endPoint y: 522, distance: 113.6
click at [898, 463] on div "[PERSON_NAME] - NEW ute [PERSON_NAME] [PERSON_NAME] [PERSON_NAME] [PERSON_NAME]…" at bounding box center [734, 269] width 1468 height 385
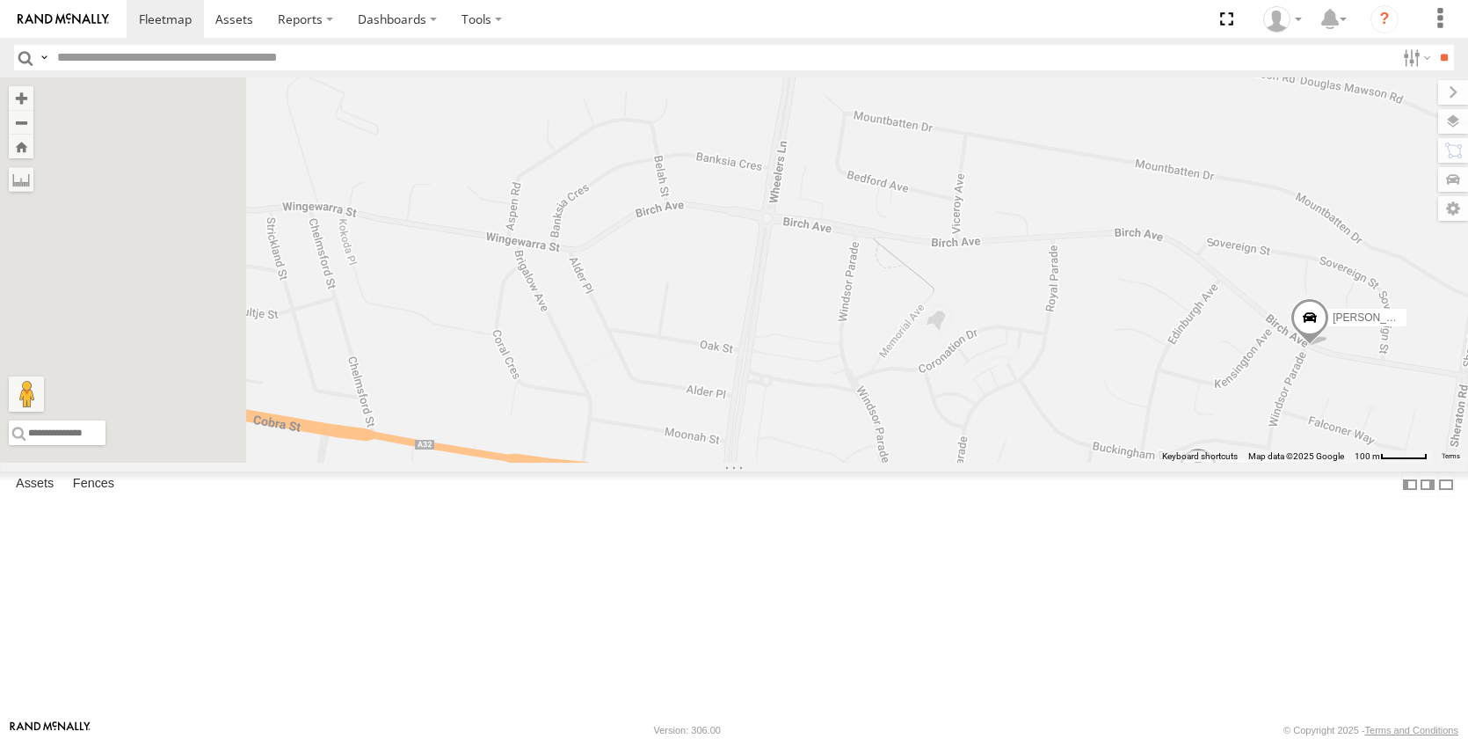
drag, startPoint x: 669, startPoint y: 434, endPoint x: 1234, endPoint y: 480, distance: 566.5
click at [1292, 463] on div "[PERSON_NAME] - NEW ute [PERSON_NAME] [PERSON_NAME] [PERSON_NAME] [PERSON_NAME]…" at bounding box center [734, 269] width 1468 height 385
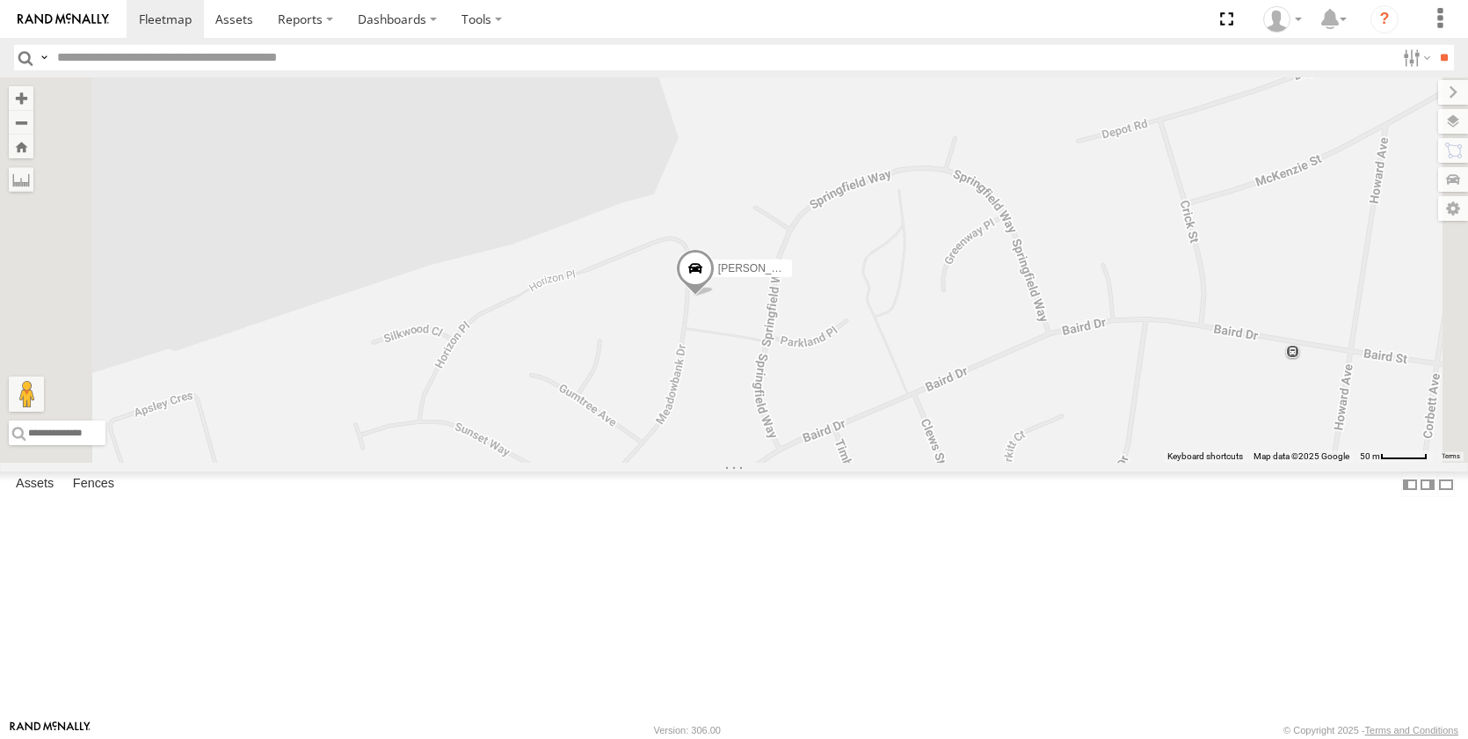
drag, startPoint x: 841, startPoint y: 578, endPoint x: 1004, endPoint y: 458, distance: 202.6
click at [1003, 460] on div "[PERSON_NAME] - NEW ute [PERSON_NAME] [PERSON_NAME] [PERSON_NAME] [PERSON_NAME]…" at bounding box center [734, 269] width 1468 height 385
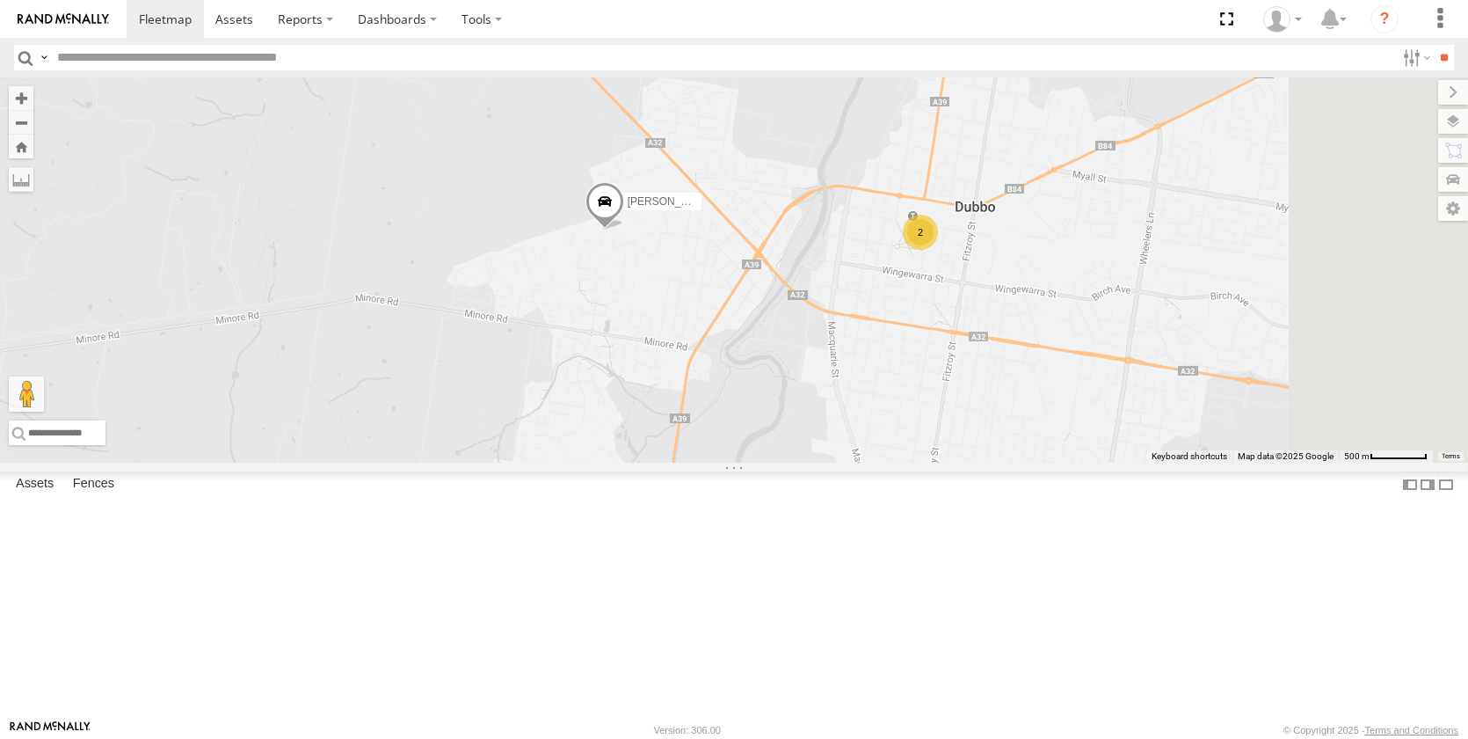
drag, startPoint x: 1144, startPoint y: 601, endPoint x: 839, endPoint y: 412, distance: 359.0
click at [849, 417] on div "[PERSON_NAME] - NEW ute [PERSON_NAME] [PERSON_NAME] [PERSON_NAME] [PERSON_NAME]…" at bounding box center [734, 269] width 1468 height 385
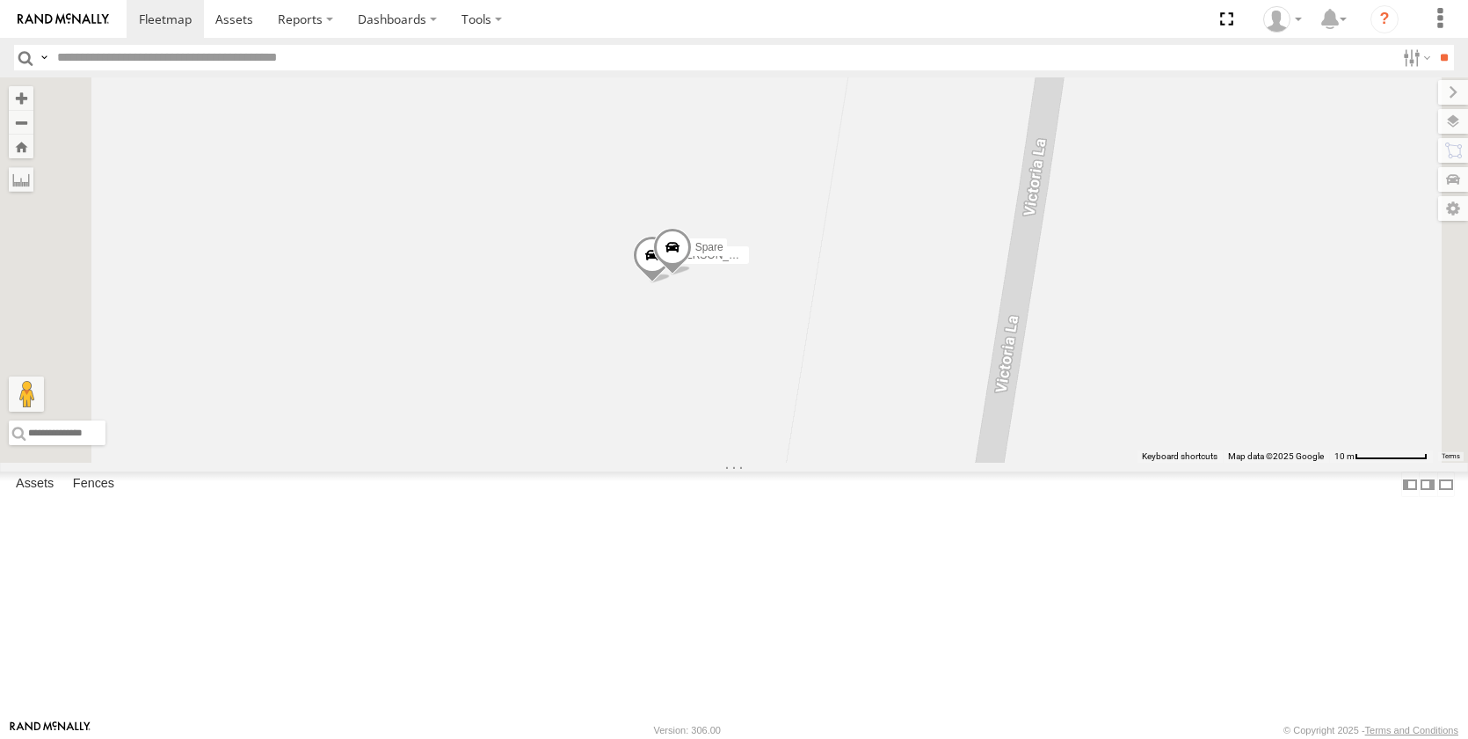
drag, startPoint x: 874, startPoint y: 310, endPoint x: 891, endPoint y: 363, distance: 55.3
click at [888, 428] on div "[PERSON_NAME] - NEW ute [PERSON_NAME] [PERSON_NAME] [PERSON_NAME] [PERSON_NAME]…" at bounding box center [734, 269] width 1468 height 385
